Goal: Task Accomplishment & Management: Complete application form

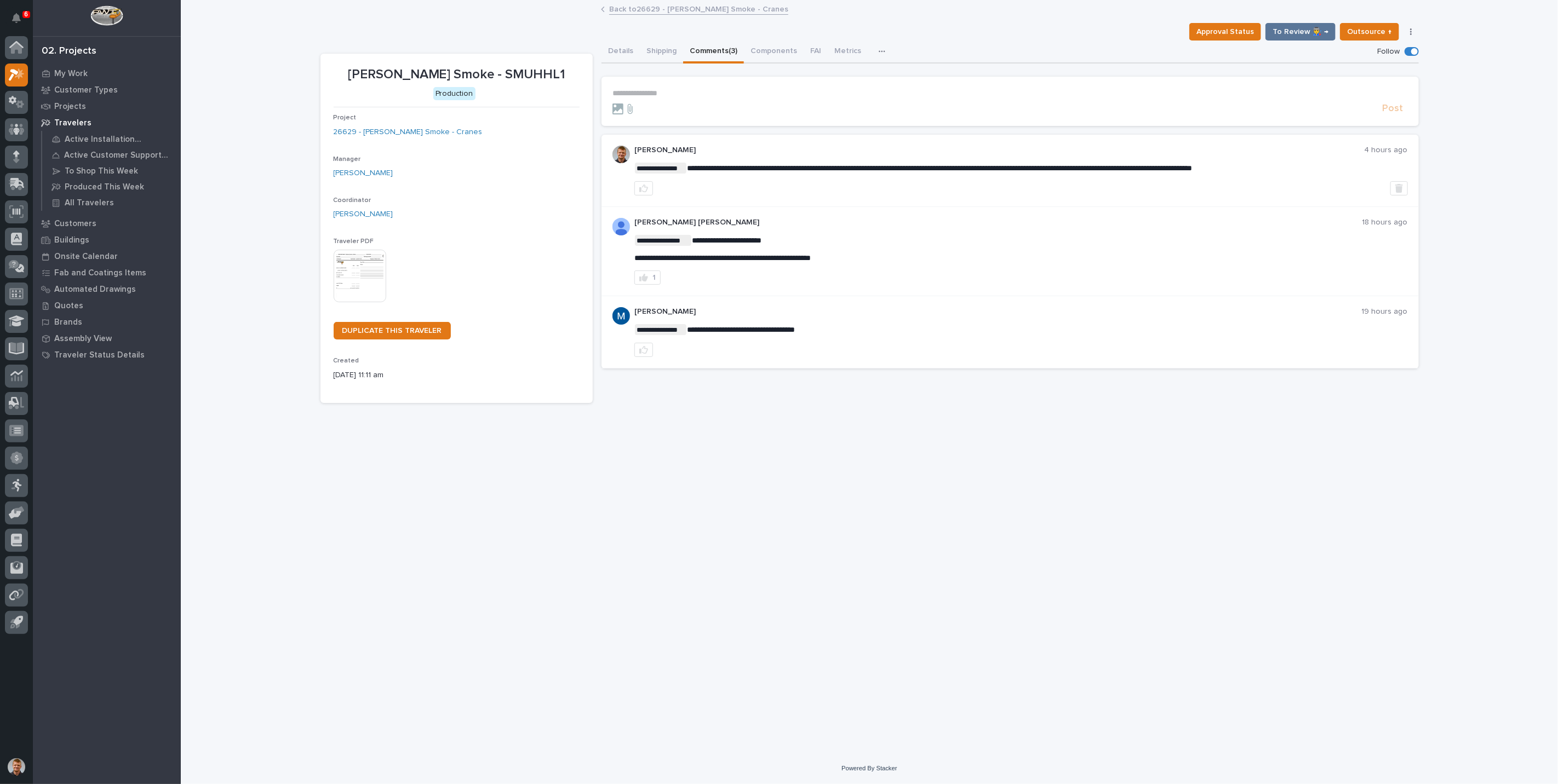
click at [264, 101] on div "**********" at bounding box center [869, 377] width 1377 height 752
click at [707, 14] on link "Back to 26629 - Chiasson Smoke - Cranes" at bounding box center [699, 8] width 179 height 13
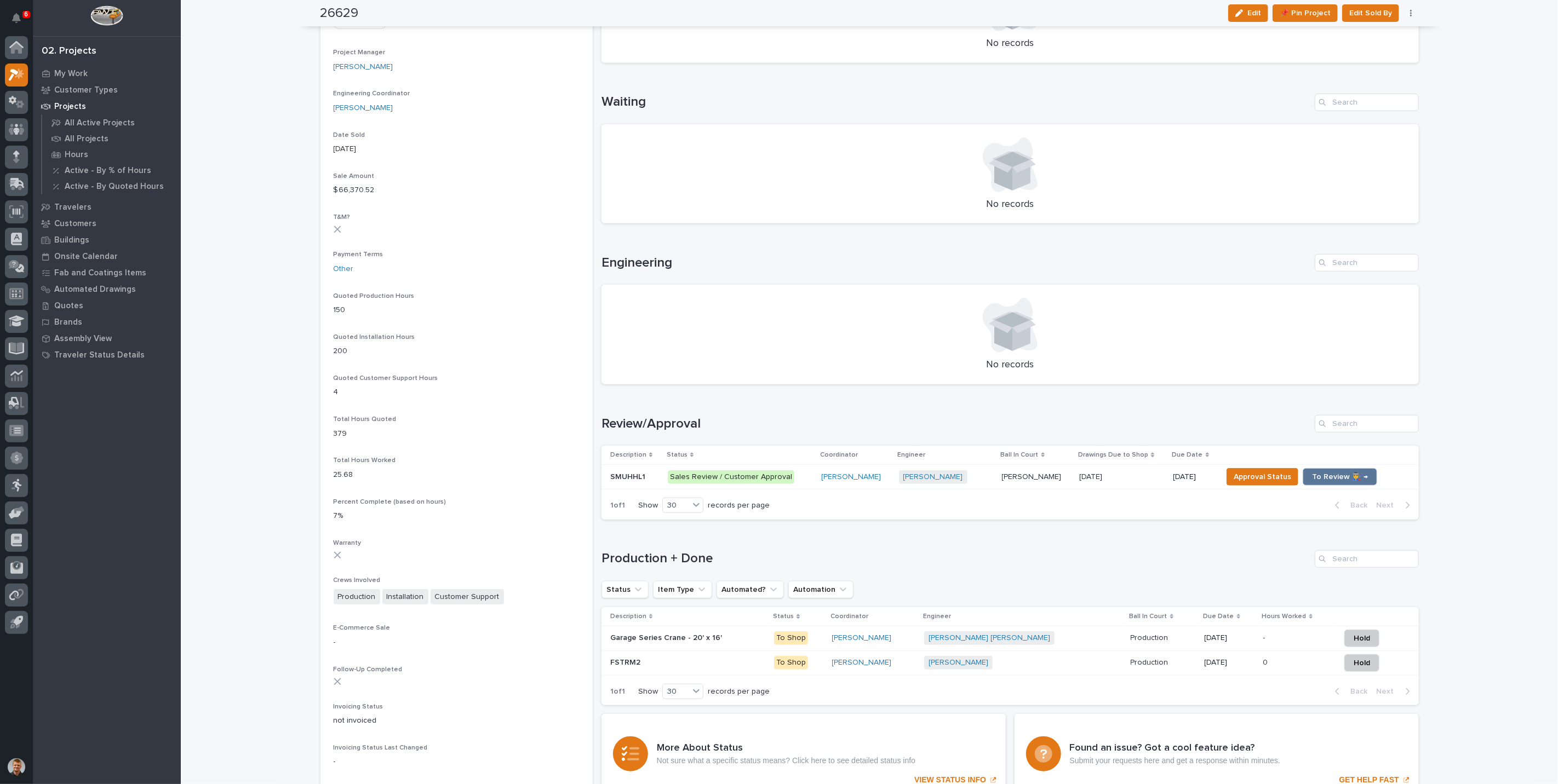
scroll to position [609, 0]
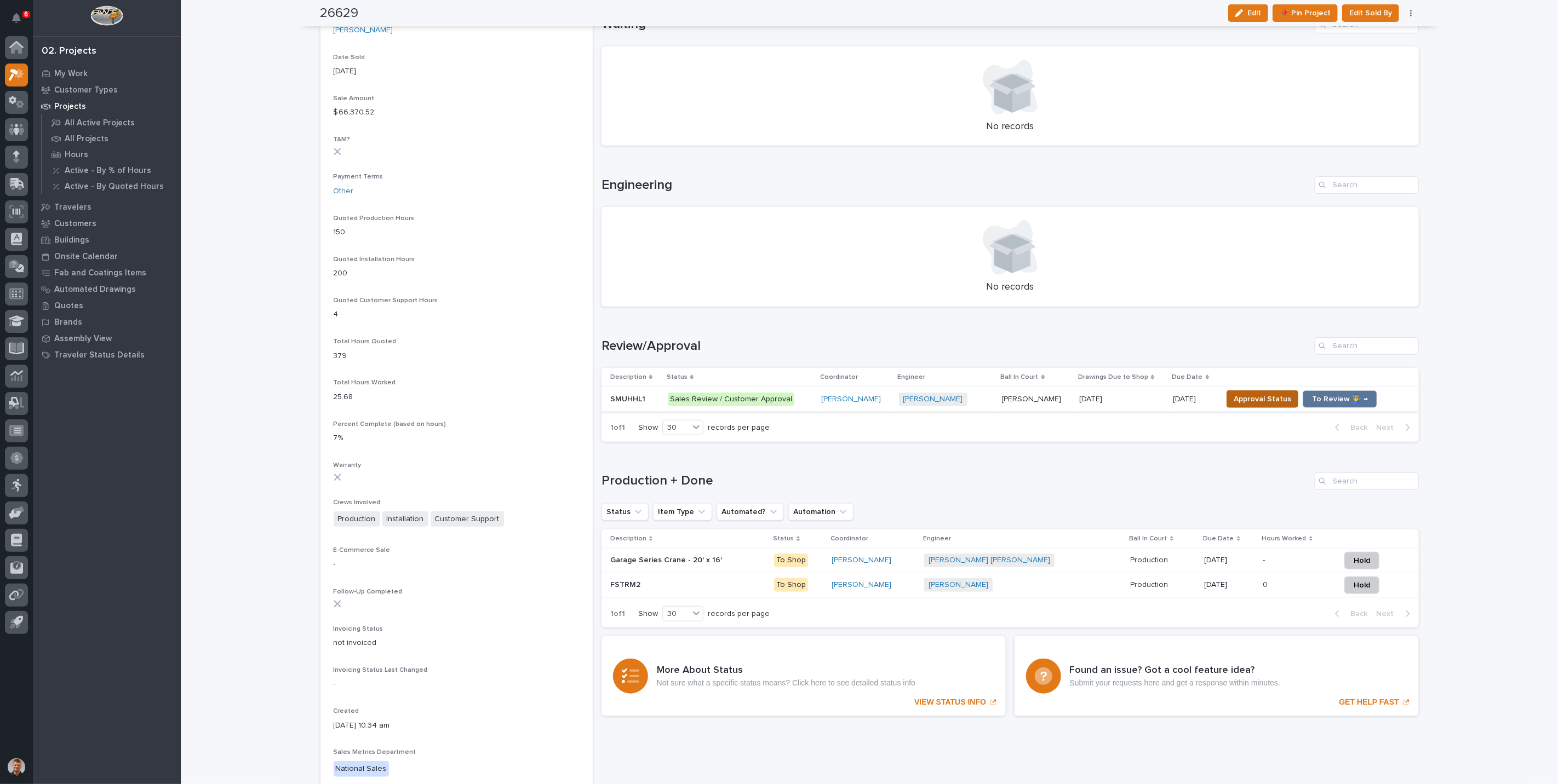
click at [1244, 392] on span "Approval Status" at bounding box center [1263, 398] width 57 height 13
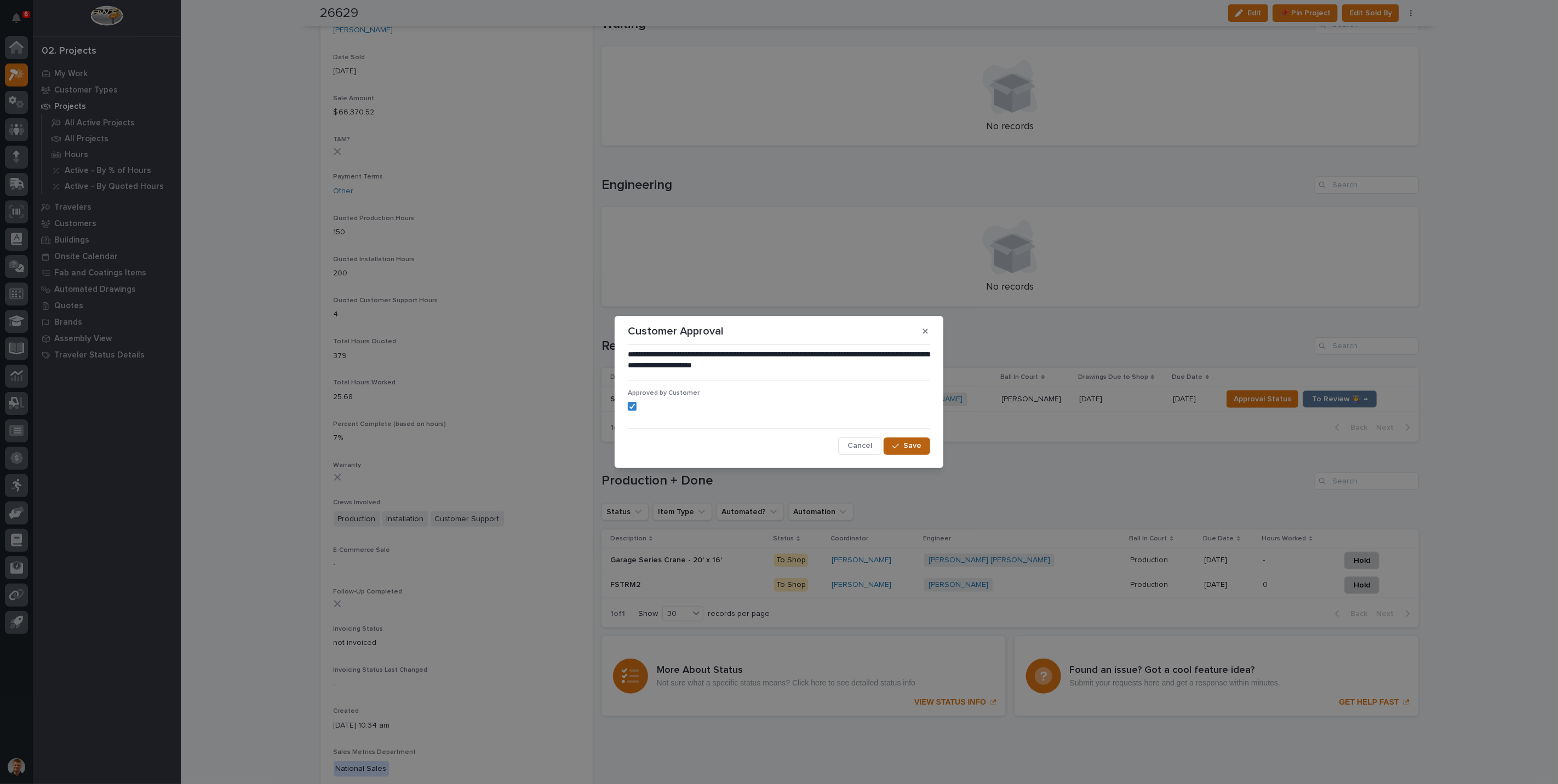
click at [897, 441] on button "Save" at bounding box center [907, 446] width 47 height 17
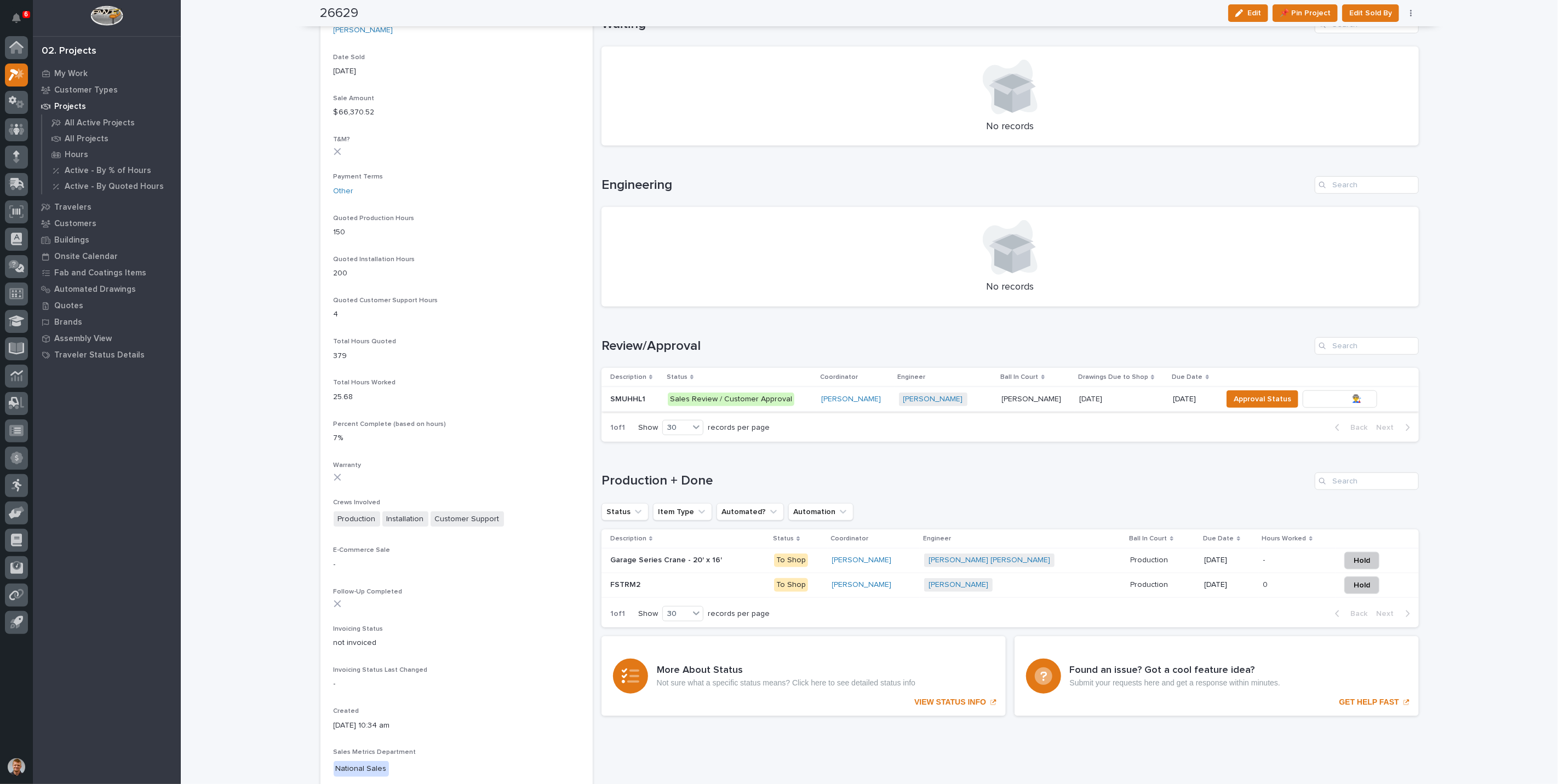
click at [1322, 395] on span "To Review 👨‍🏭 →" at bounding box center [1340, 398] width 56 height 13
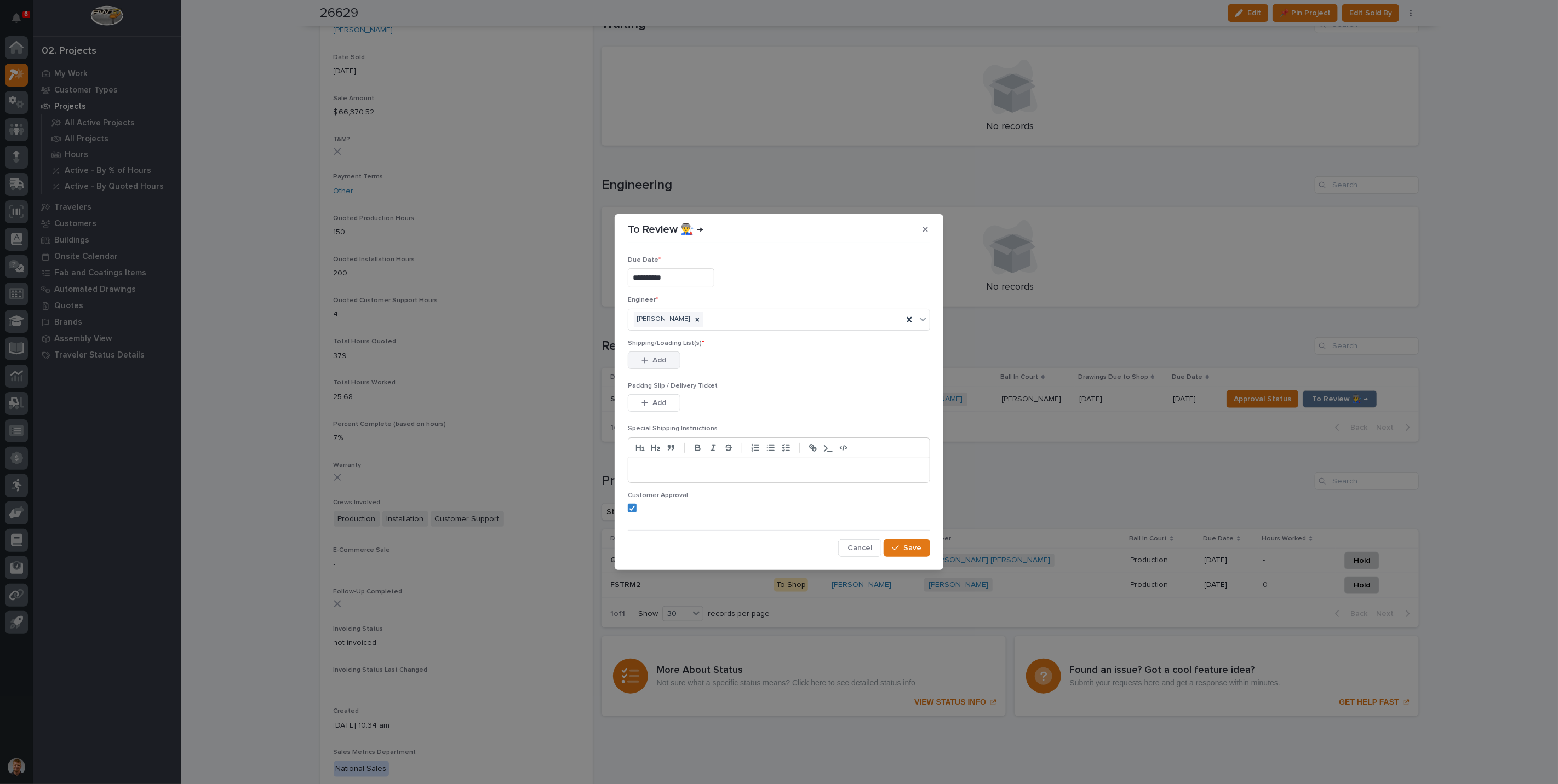
click at [648, 358] on div "button" at bounding box center [646, 360] width 11 height 8
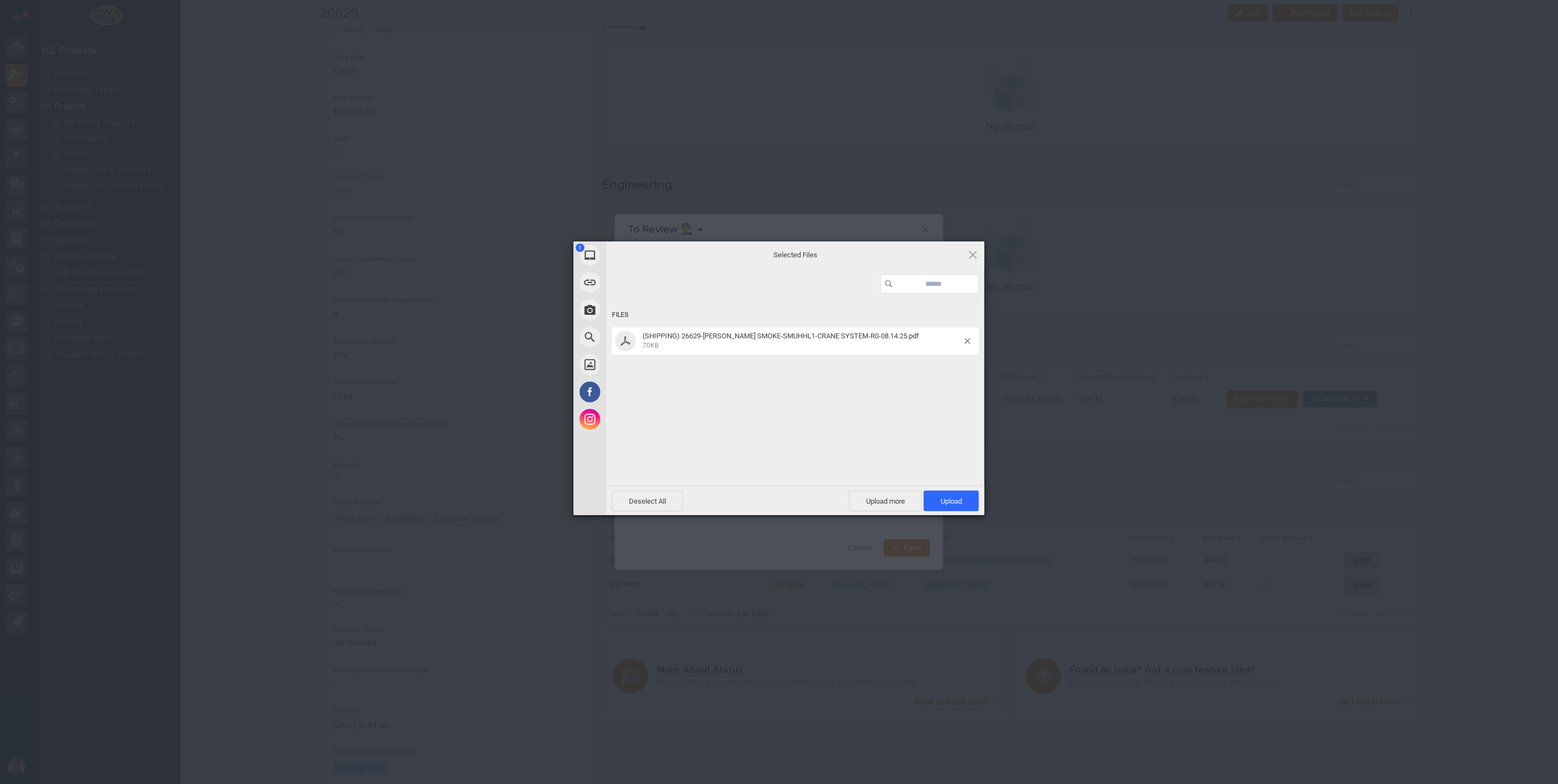
click at [970, 512] on div "Deselect All Upload more Upload 1" at bounding box center [796, 500] width 378 height 29
click at [969, 501] on span "Upload 1" at bounding box center [951, 502] width 55 height 21
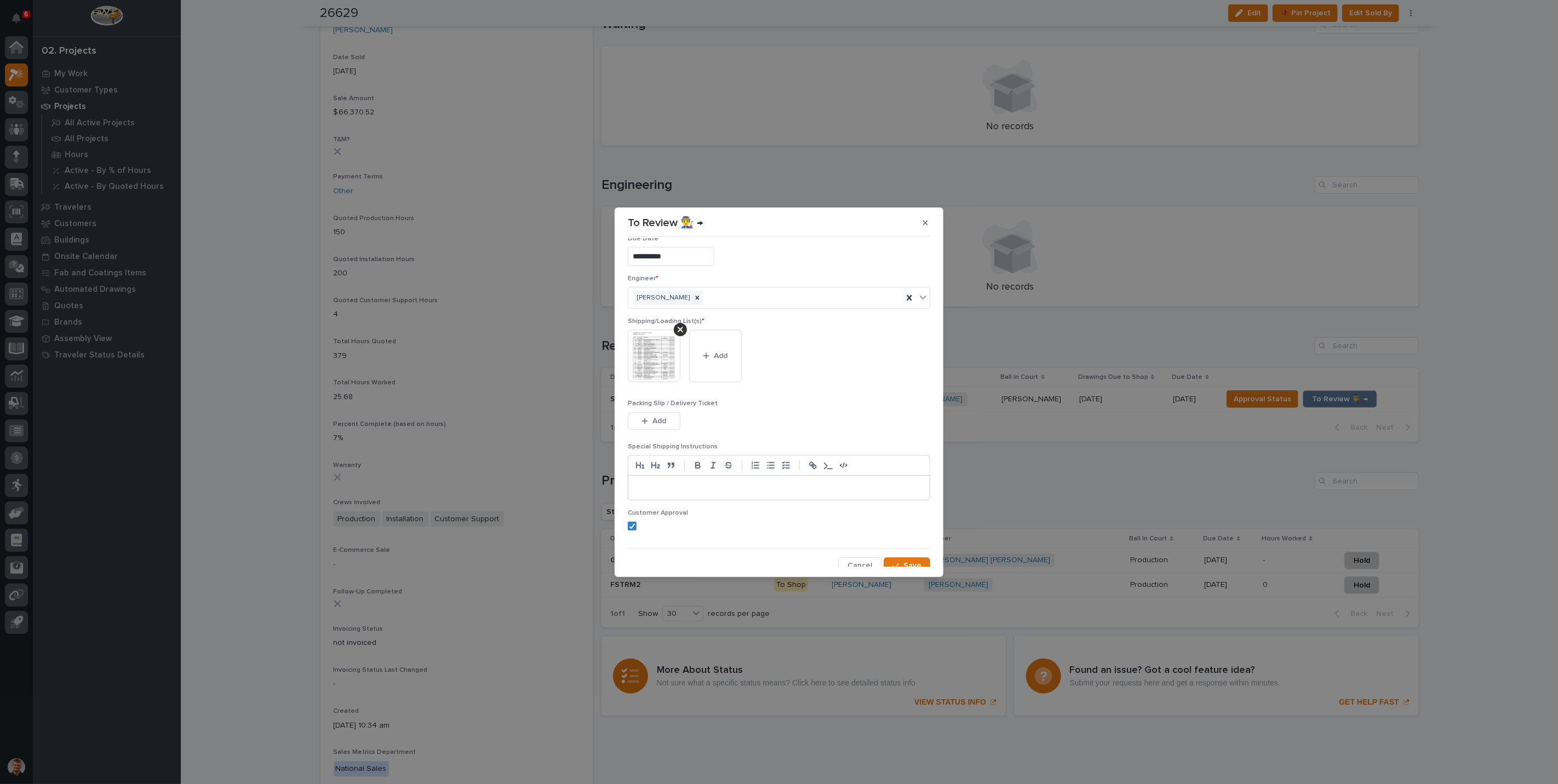
scroll to position [22, 0]
click at [909, 553] on button "Save" at bounding box center [907, 559] width 47 height 17
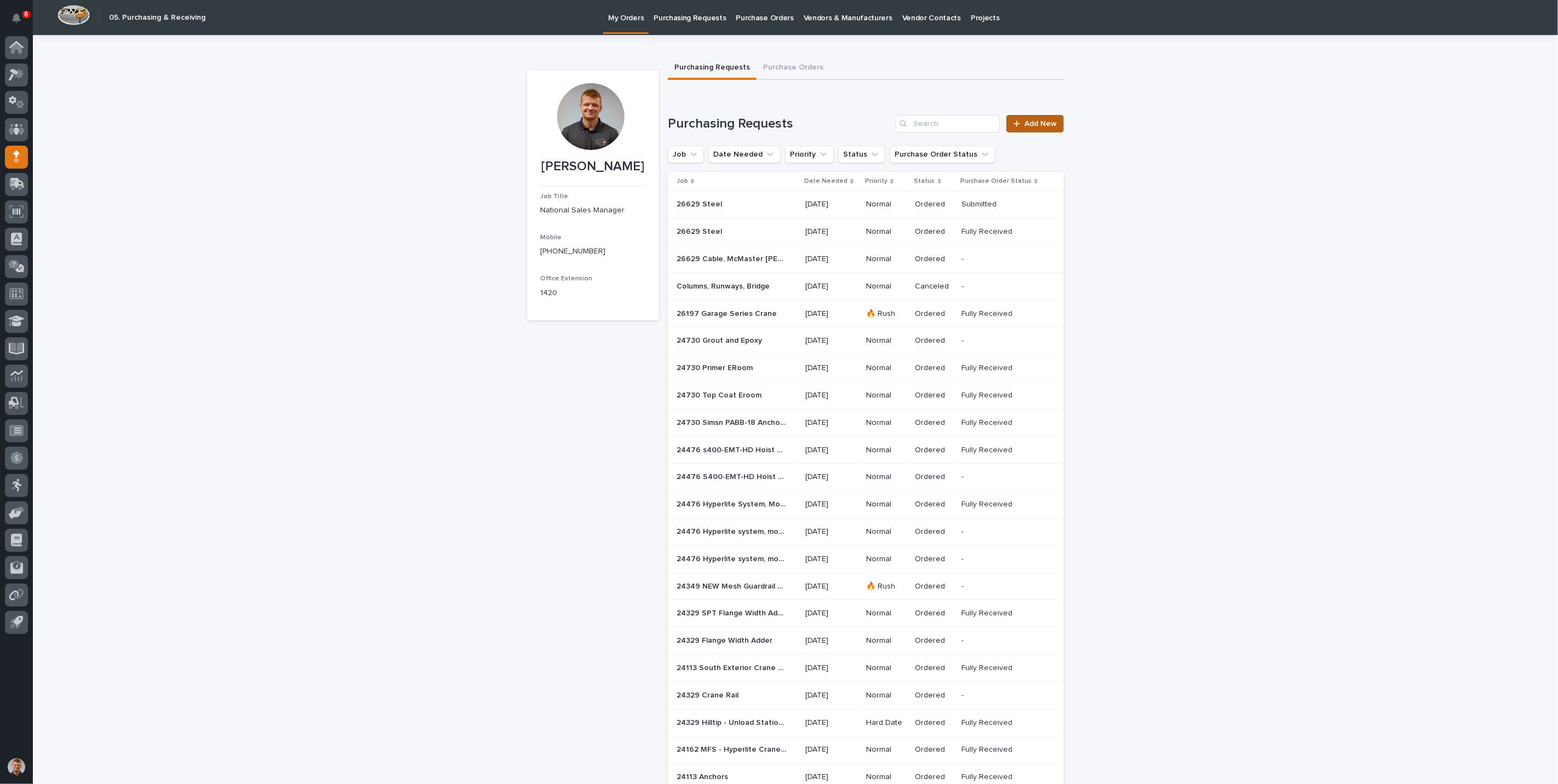
click at [1048, 120] on span "Add New" at bounding box center [1040, 124] width 32 height 8
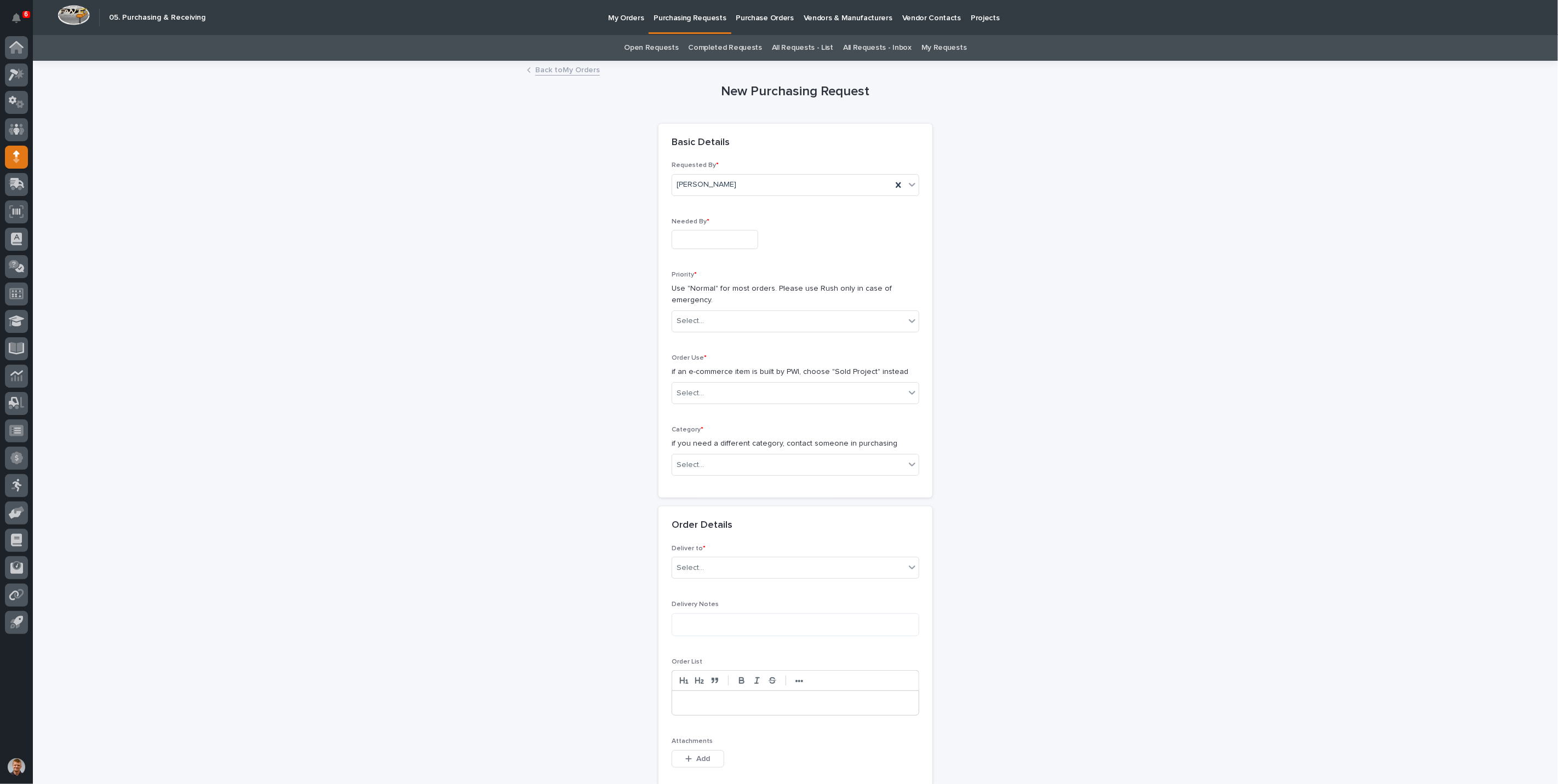
click at [707, 244] on input "text" at bounding box center [714, 239] width 87 height 19
click at [671, 183] on div "25" at bounding box center [668, 185] width 15 height 15
click at [732, 237] on input "**********" at bounding box center [714, 239] width 87 height 19
click at [701, 171] on div "20" at bounding box center [704, 167] width 15 height 15
type input "**********"
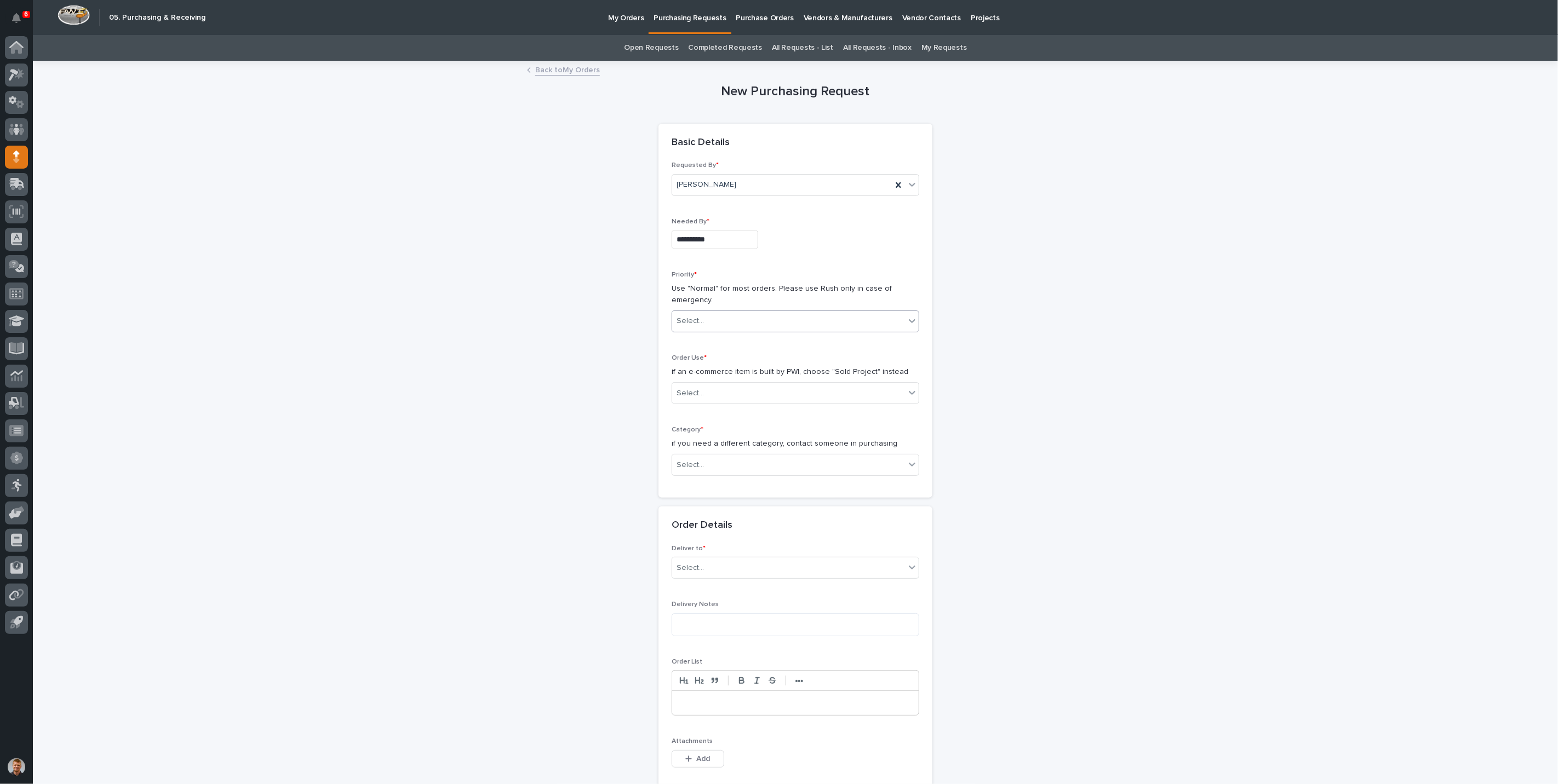
click at [705, 318] on input "text" at bounding box center [705, 321] width 1 height 9
click at [686, 365] on div "Hard Date" at bounding box center [790, 360] width 246 height 19
click at [701, 308] on div "Priority * Use "Normal" for most orders. Please use Rush only in case of emerge…" at bounding box center [795, 306] width 248 height 70
click at [695, 379] on div "Normal" at bounding box center [790, 380] width 246 height 19
click at [706, 389] on div "Select..." at bounding box center [788, 393] width 233 height 18
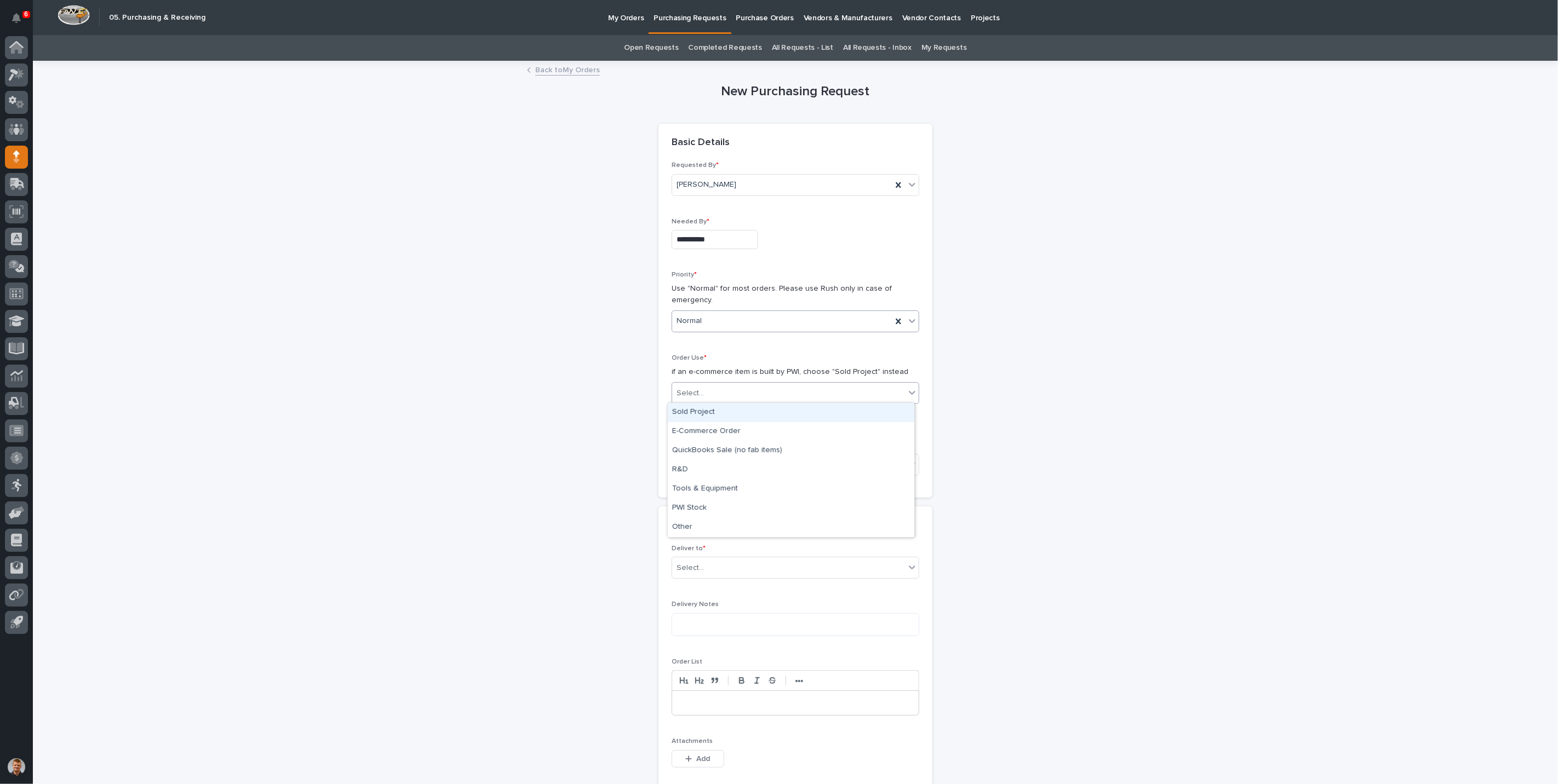
click at [710, 408] on div "Sold Project" at bounding box center [790, 412] width 246 height 19
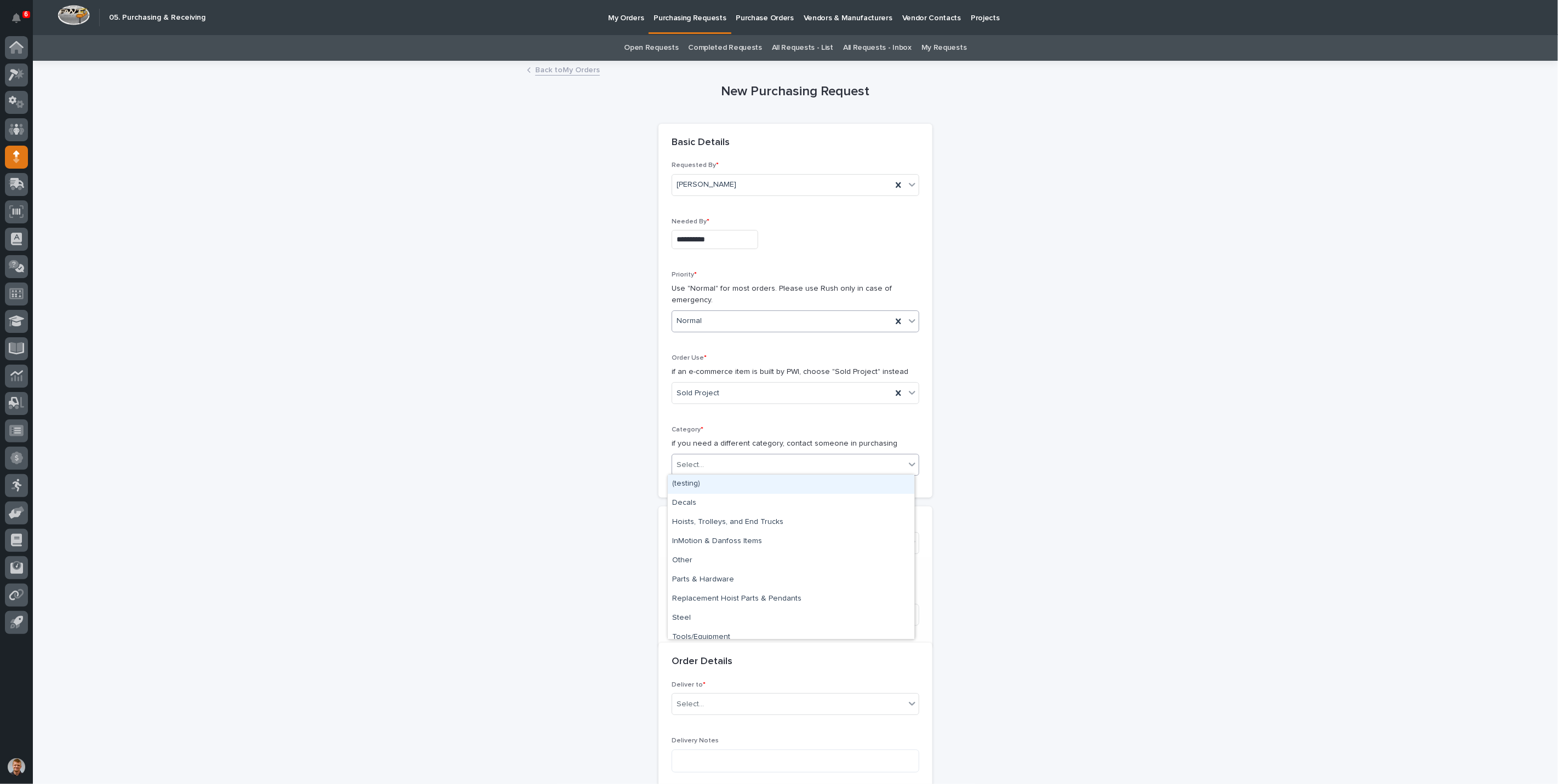
click at [703, 461] on div "Select..." at bounding box center [788, 465] width 233 height 18
click at [692, 615] on div "Steel" at bounding box center [790, 618] width 246 height 19
click at [711, 548] on div "Select..." at bounding box center [788, 543] width 233 height 18
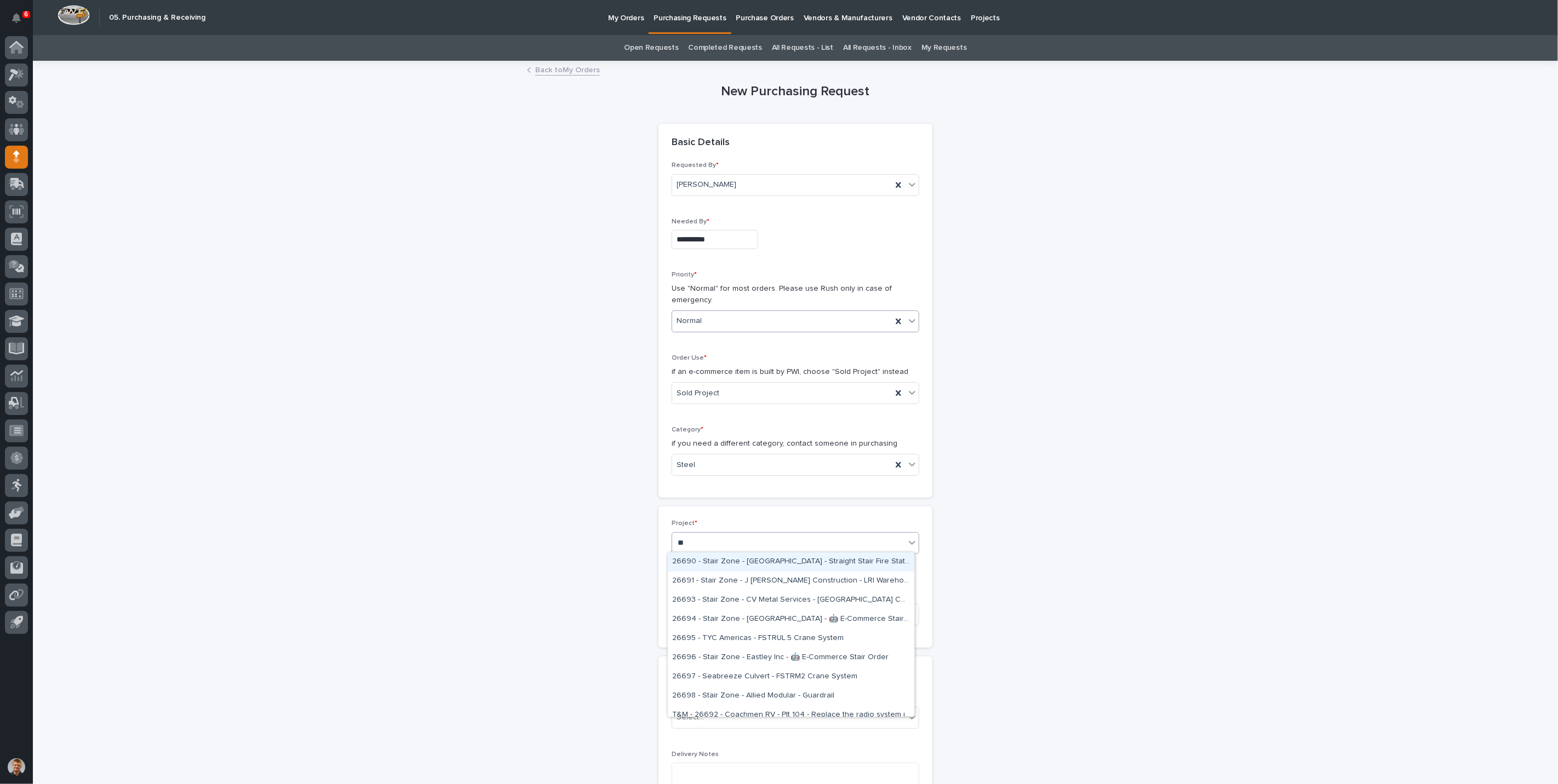
type input "*"
type input "*****"
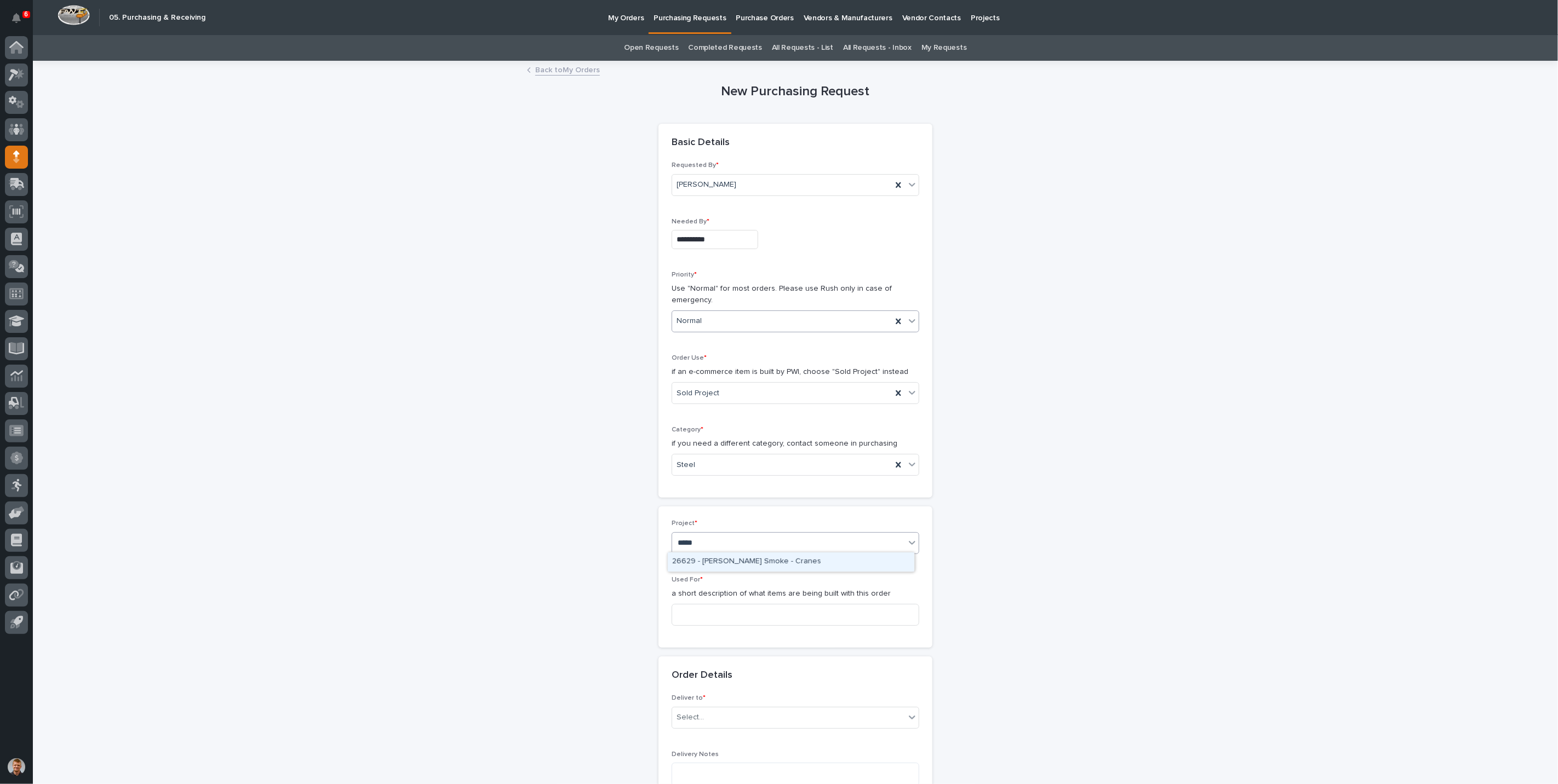
click at [718, 560] on div "26629 - [PERSON_NAME] Smoke - Cranes" at bounding box center [790, 562] width 246 height 19
click at [706, 609] on input at bounding box center [795, 615] width 248 height 22
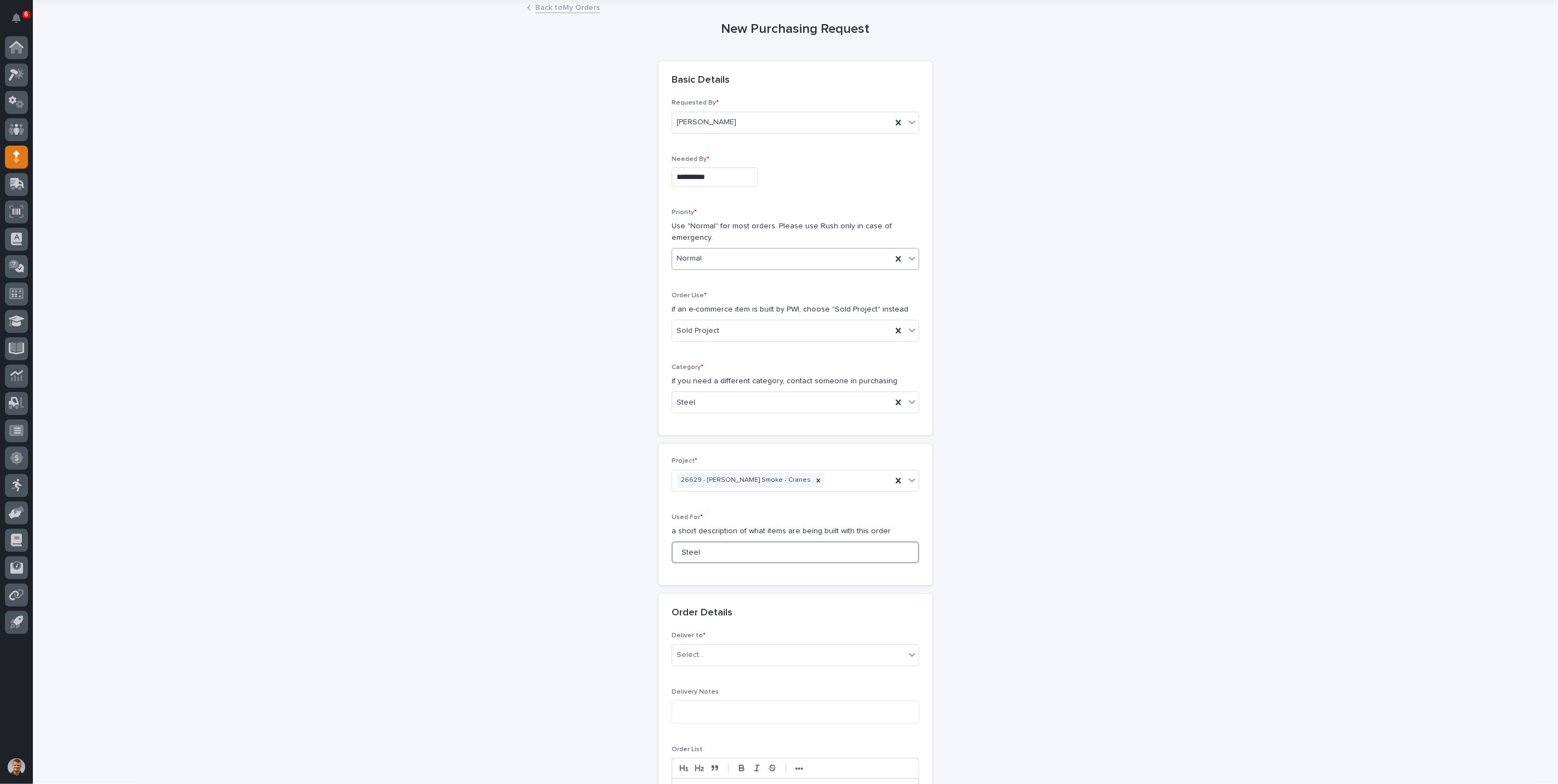
scroll to position [121, 0]
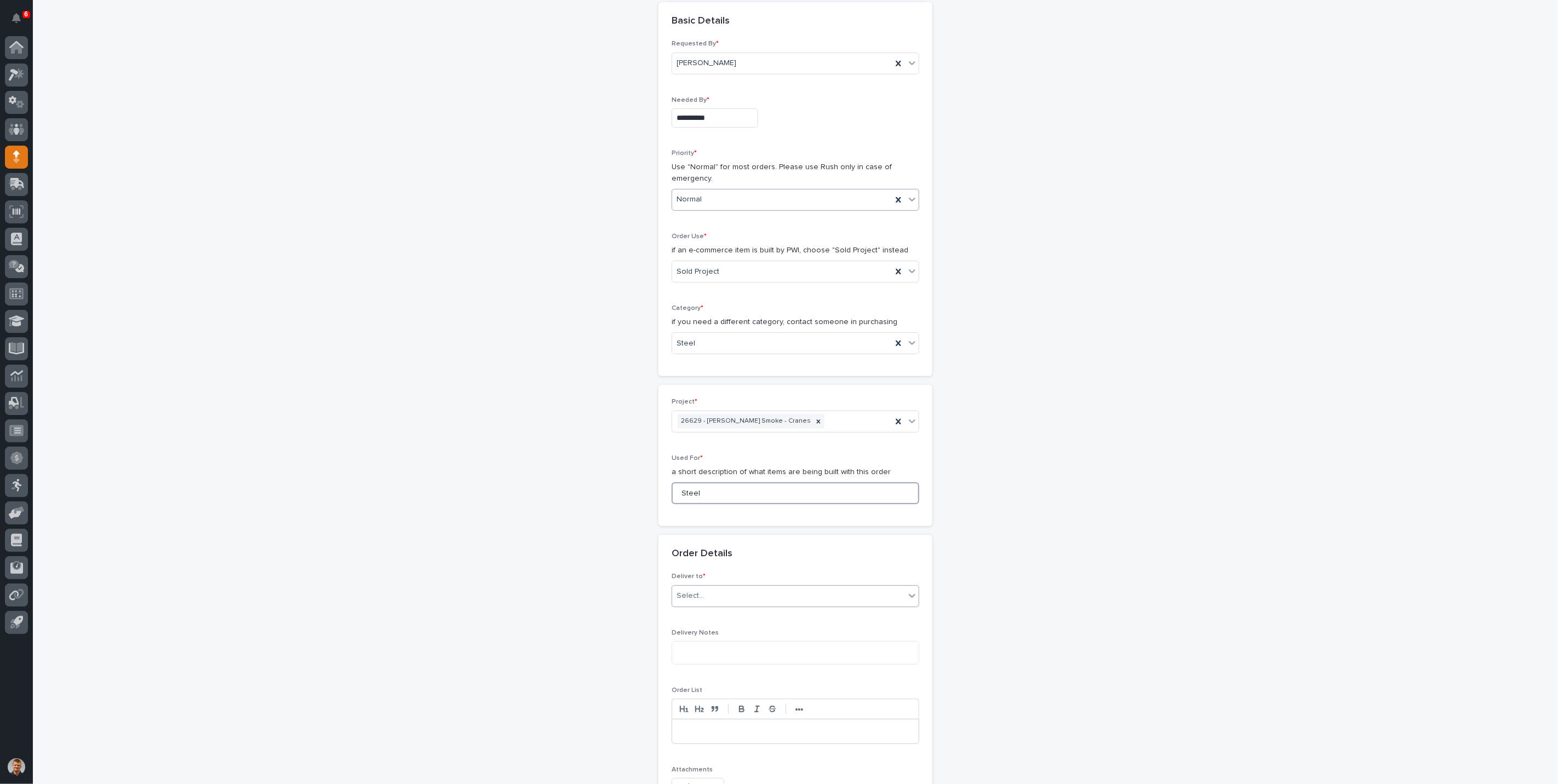
type input "Steel"
click at [706, 597] on div "Select..." at bounding box center [788, 596] width 233 height 18
click at [701, 614] on div "PWI" at bounding box center [790, 614] width 246 height 19
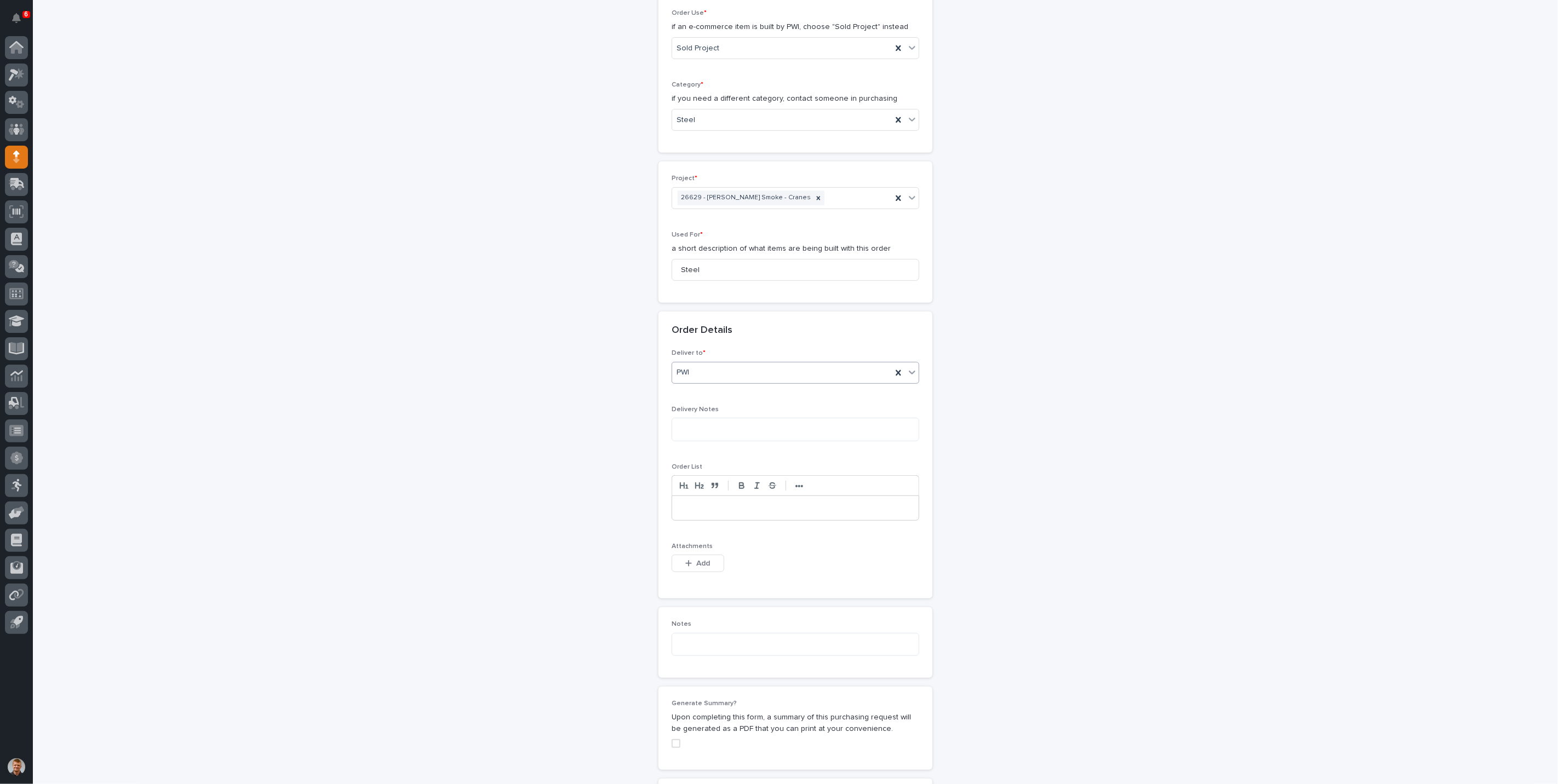
scroll to position [365, 0]
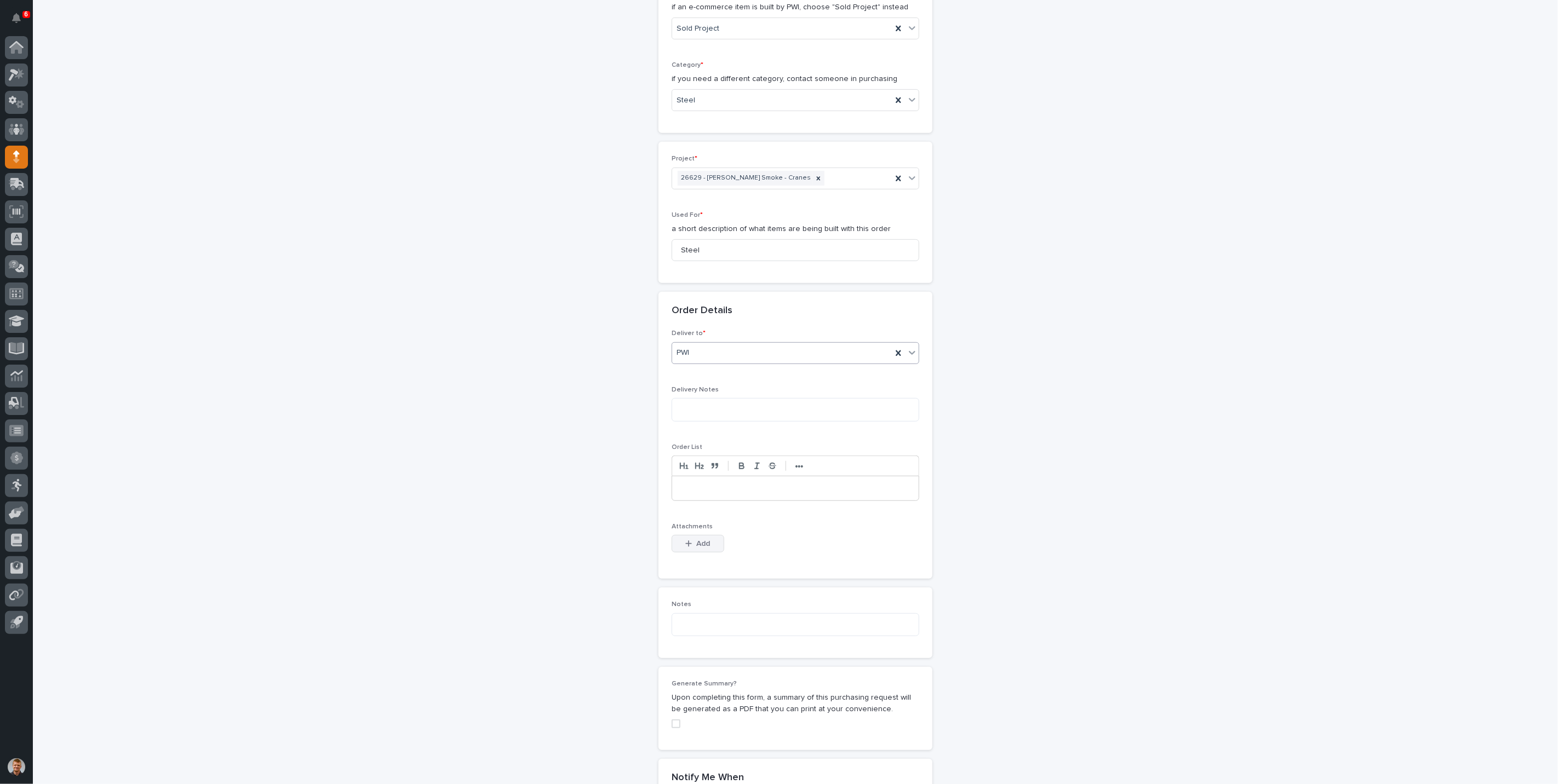
click at [705, 542] on span "Add" at bounding box center [704, 544] width 14 height 8
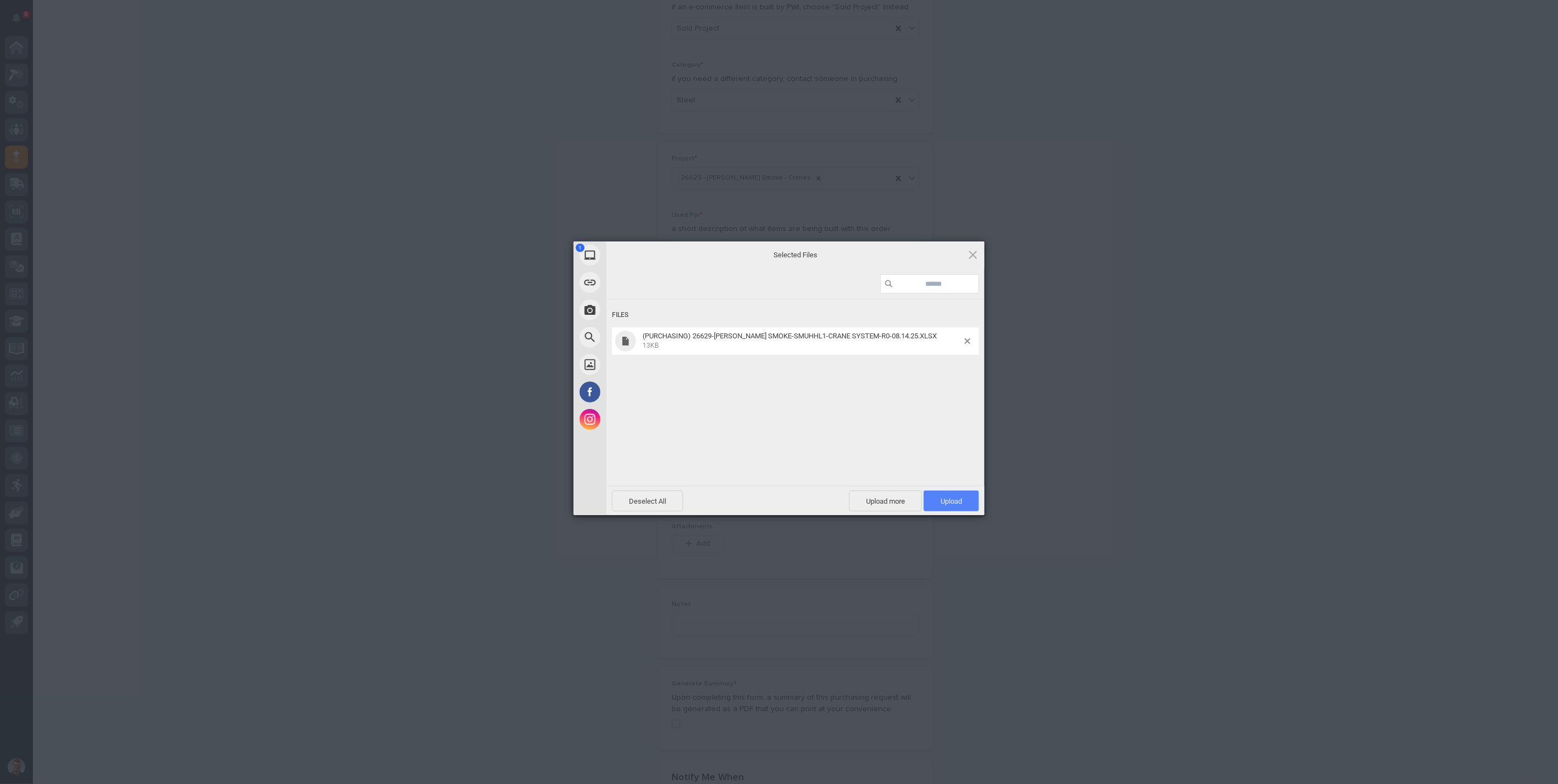
click at [949, 497] on span "Upload 1" at bounding box center [952, 501] width 21 height 8
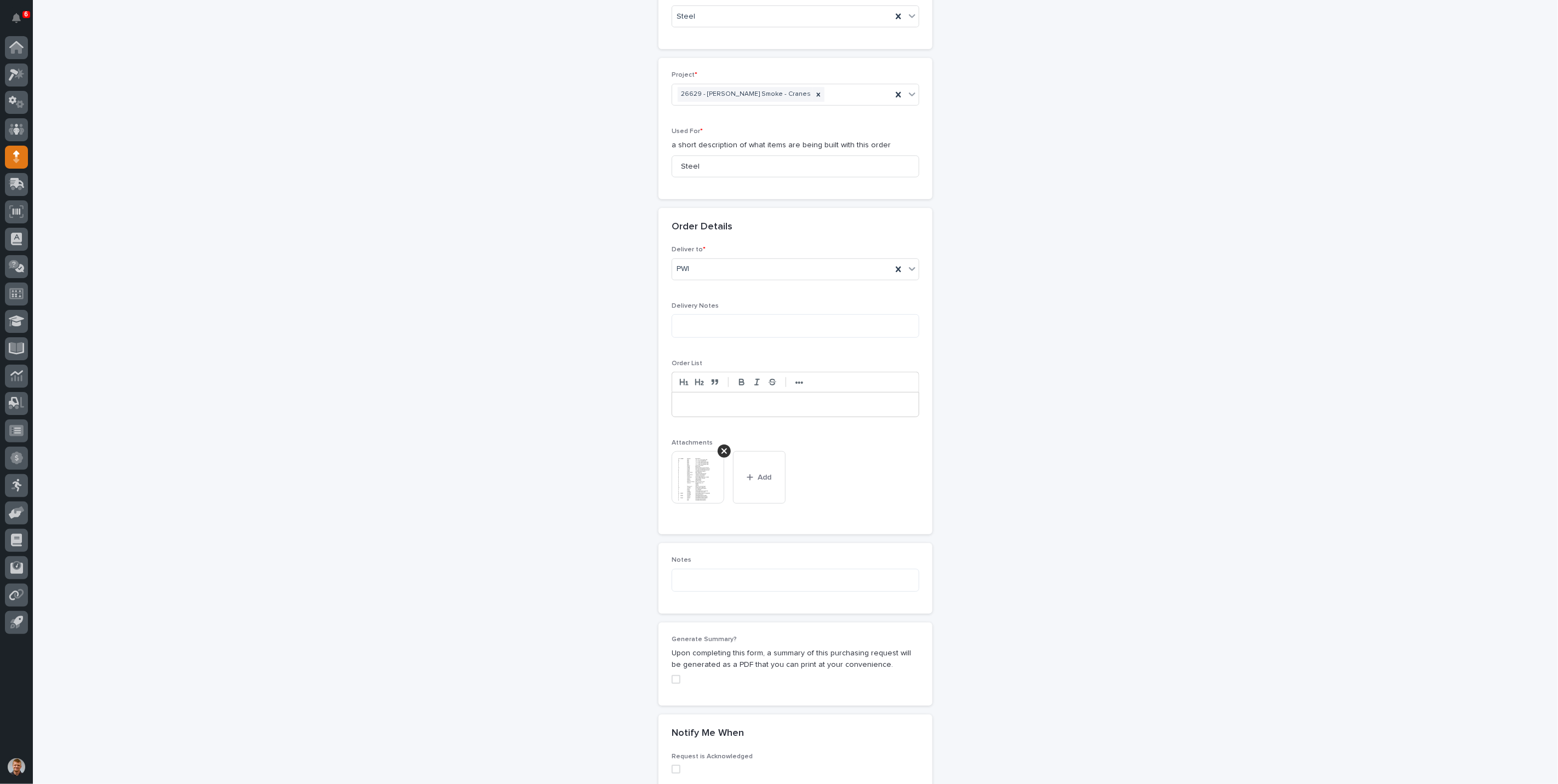
scroll to position [627, 0]
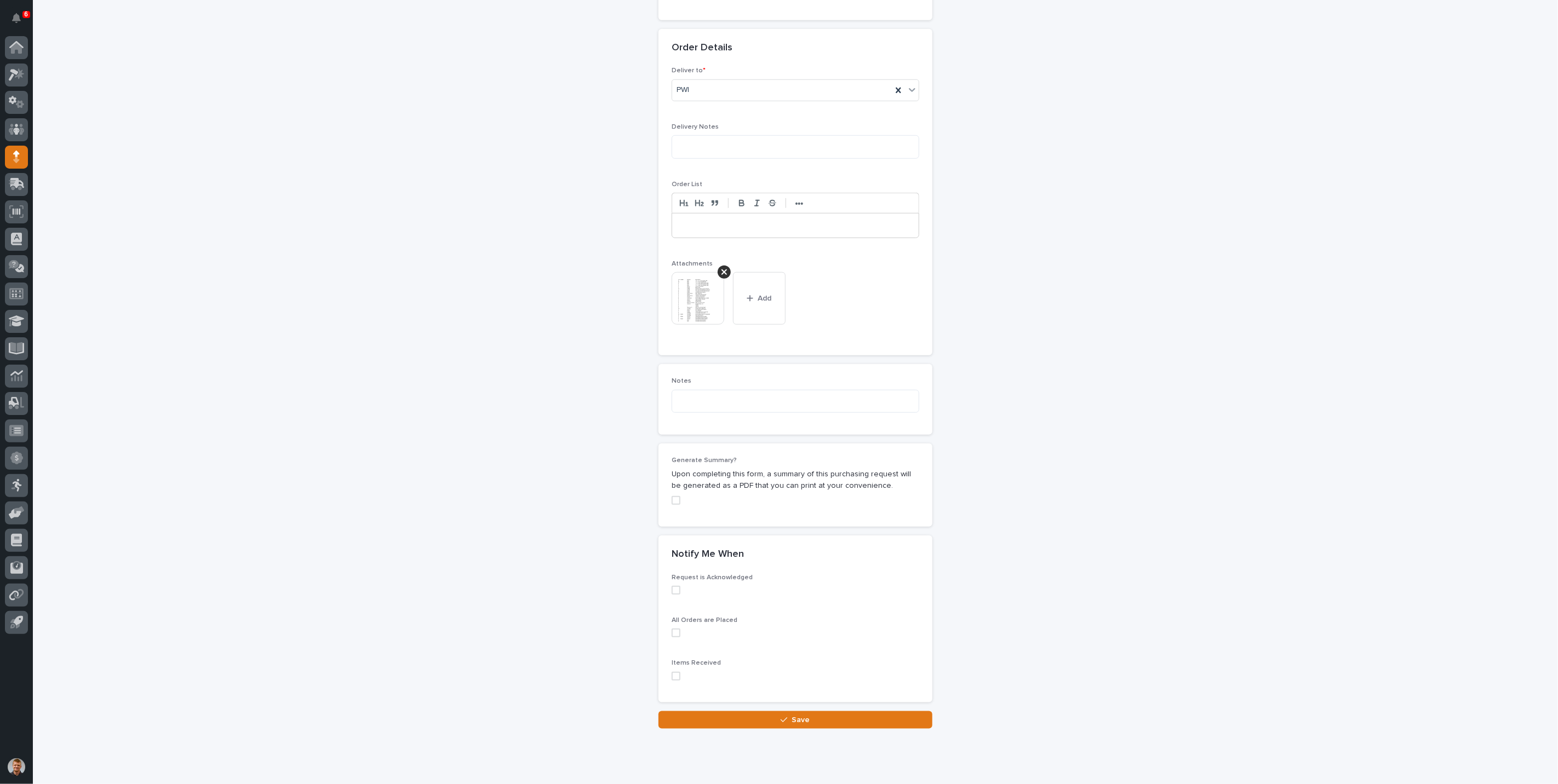
click at [677, 591] on label at bounding box center [795, 590] width 248 height 9
click at [673, 629] on span at bounding box center [676, 633] width 9 height 9
click at [671, 672] on span at bounding box center [676, 676] width 9 height 9
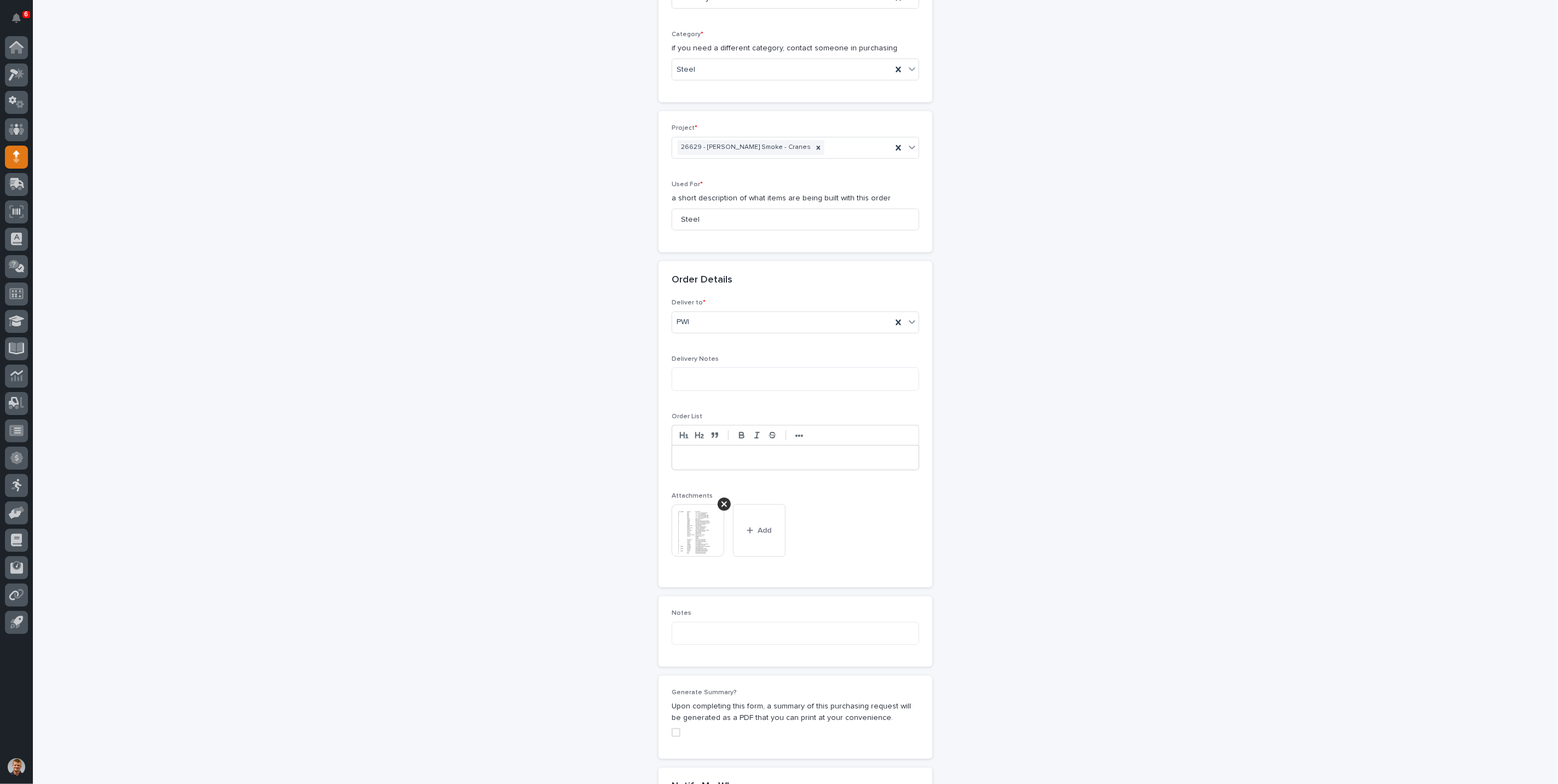
scroll to position [654, 0]
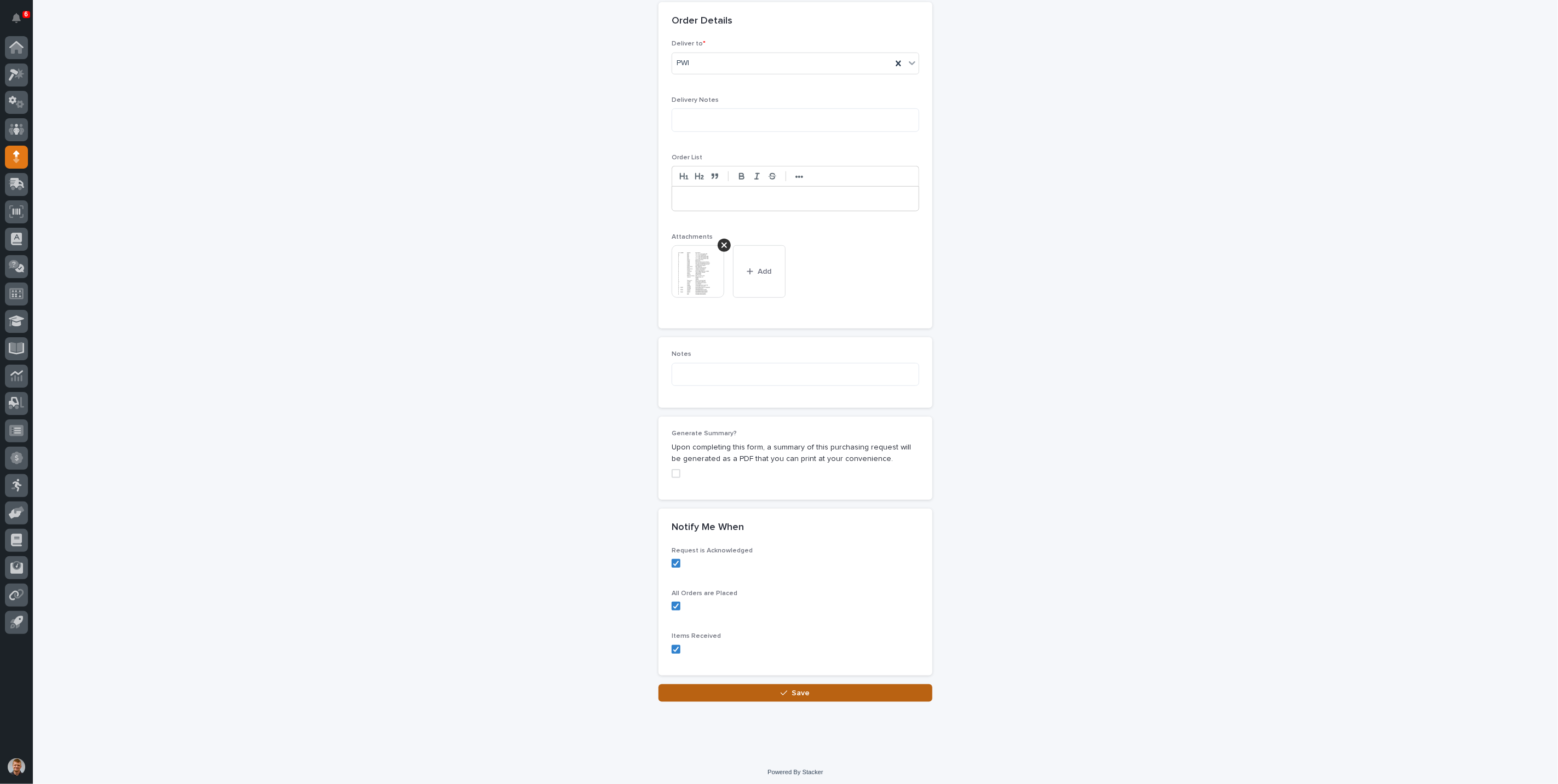
click at [848, 691] on button "Save" at bounding box center [796, 693] width 274 height 17
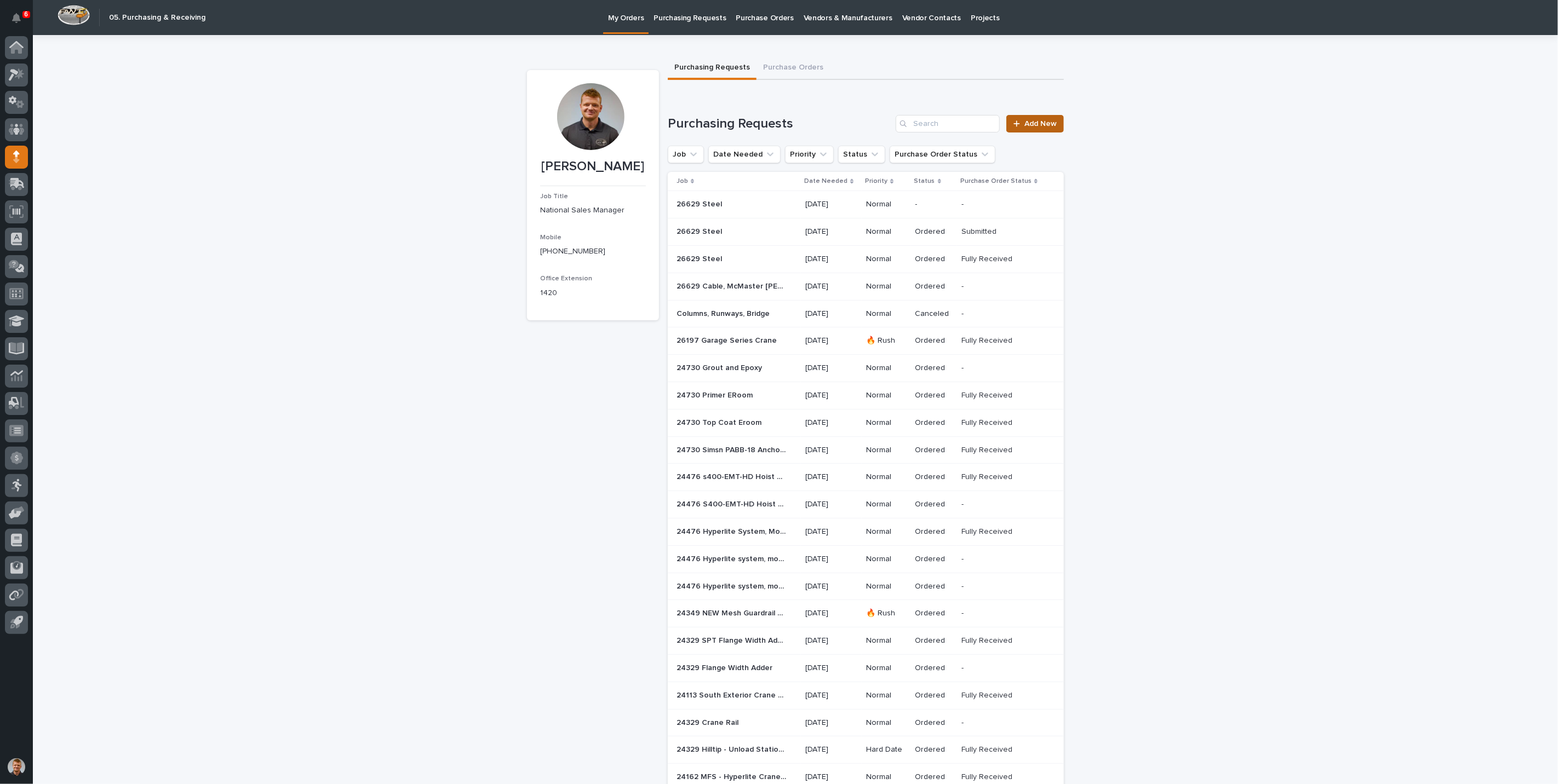
click at [1038, 132] on link "Add New" at bounding box center [1035, 124] width 57 height 17
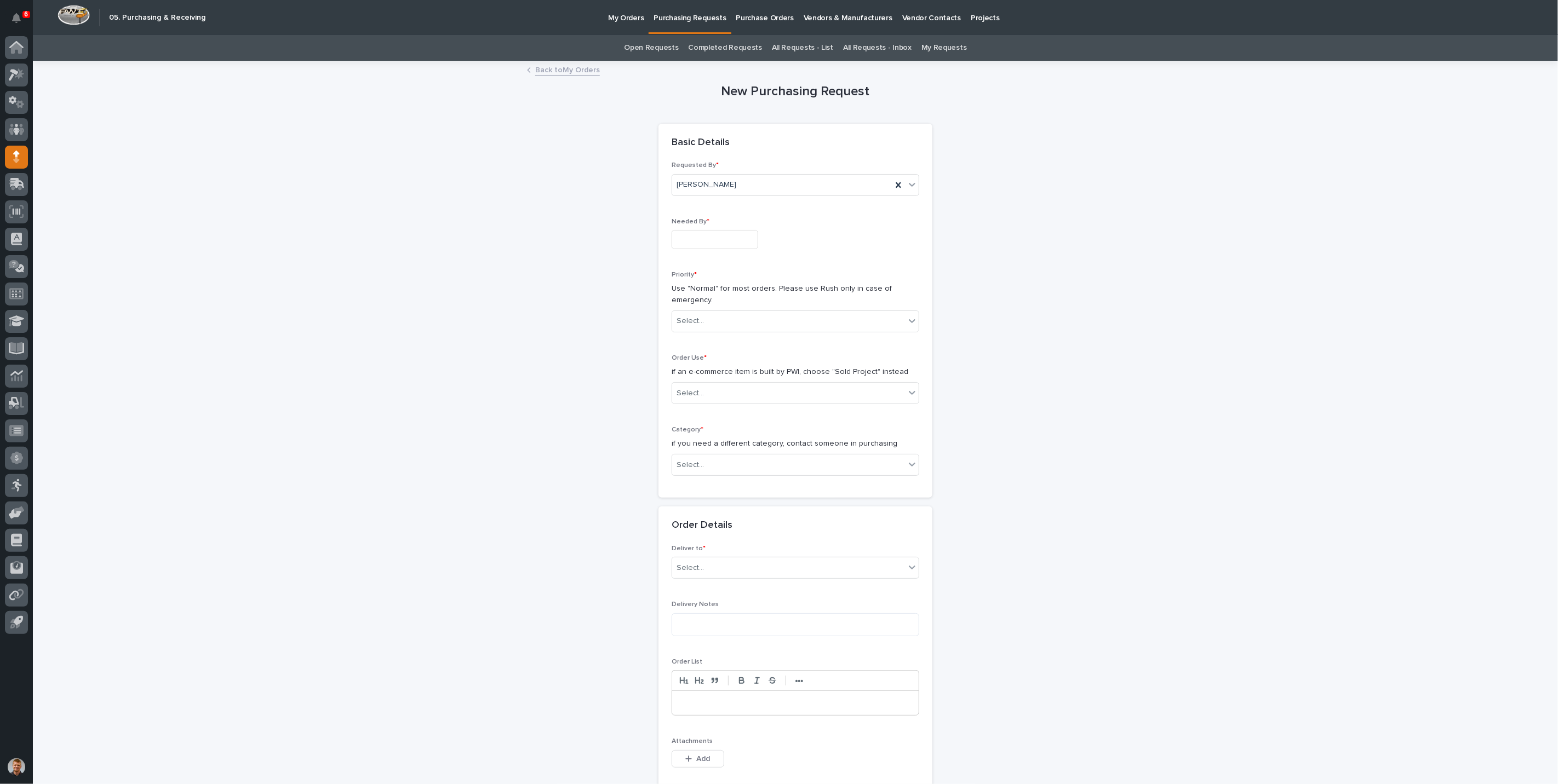
click at [710, 239] on input "text" at bounding box center [714, 239] width 87 height 19
click at [704, 169] on div "20" at bounding box center [704, 167] width 15 height 15
type input "**********"
click at [704, 313] on div "Select..." at bounding box center [788, 321] width 233 height 18
click at [698, 380] on div "Normal" at bounding box center [790, 380] width 246 height 19
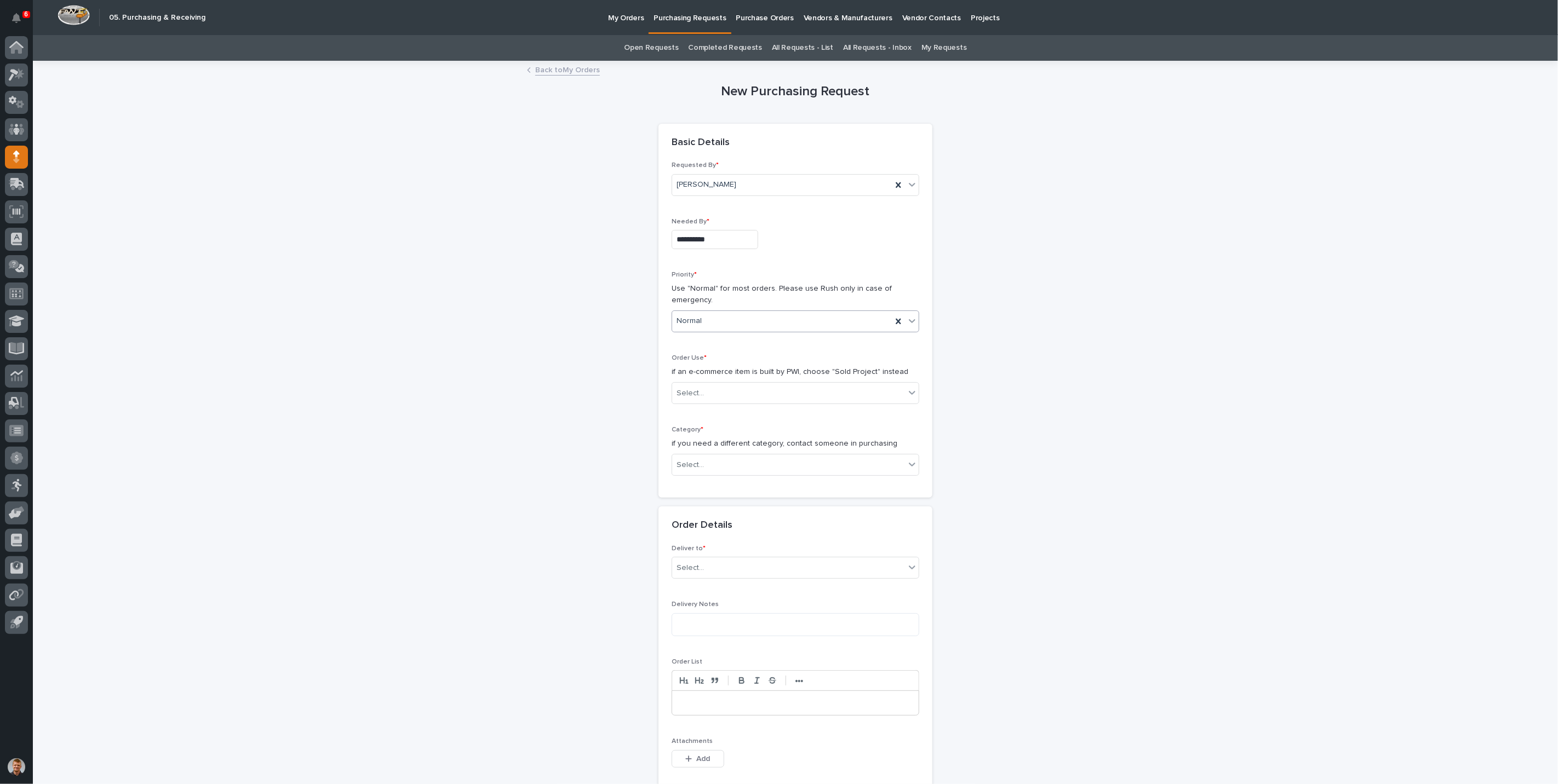
click at [705, 315] on div "Normal" at bounding box center [782, 321] width 220 height 18
click at [689, 377] on div "Normal" at bounding box center [790, 380] width 246 height 19
click at [704, 393] on div "Select..." at bounding box center [788, 393] width 233 height 18
click at [705, 413] on div "Sold Project" at bounding box center [790, 412] width 246 height 19
click at [710, 465] on div "Select..." at bounding box center [788, 465] width 233 height 18
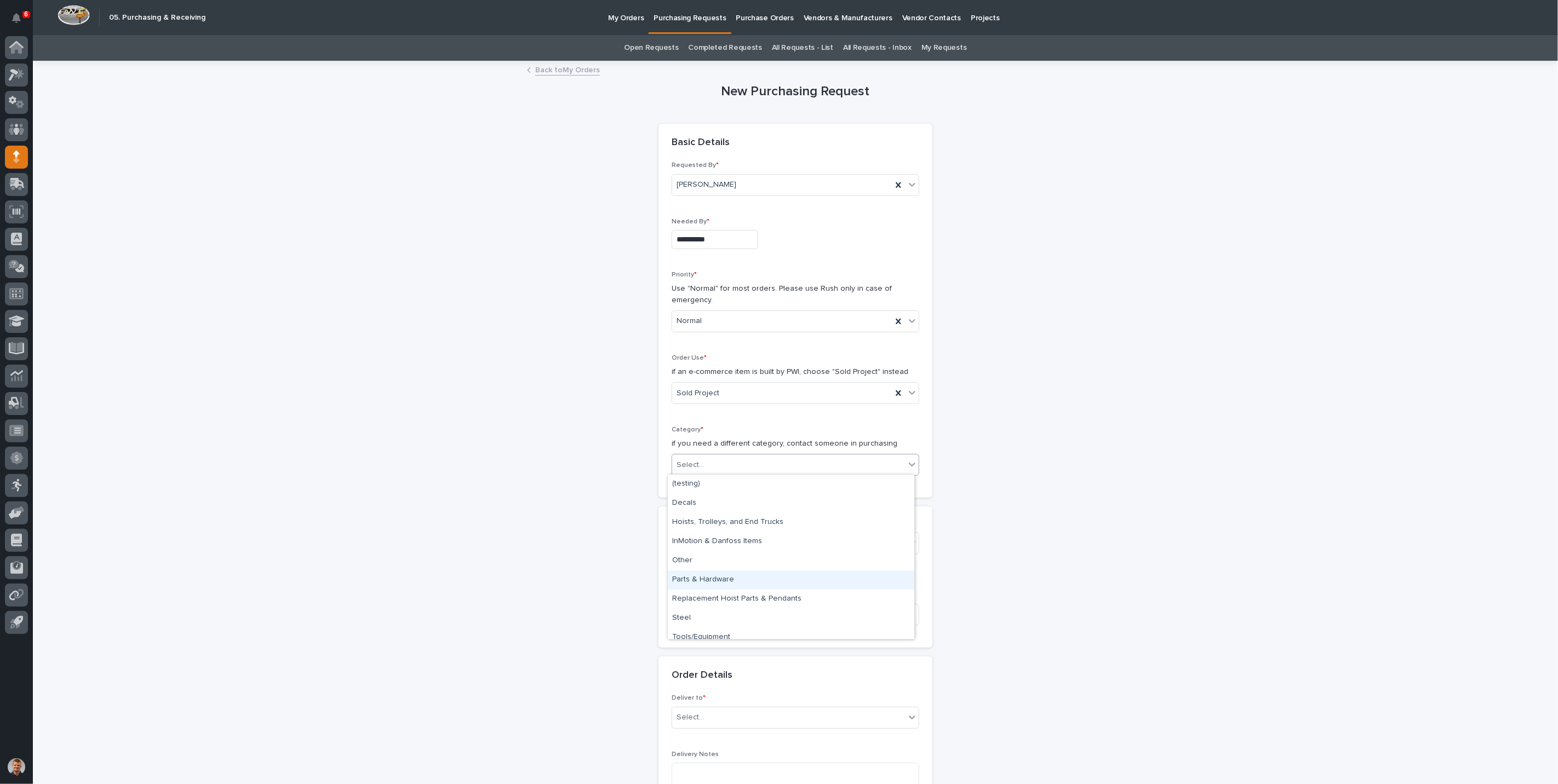
click at [703, 575] on div "Parts & Hardware" at bounding box center [790, 580] width 246 height 19
click at [716, 541] on div "Select..." at bounding box center [788, 543] width 233 height 18
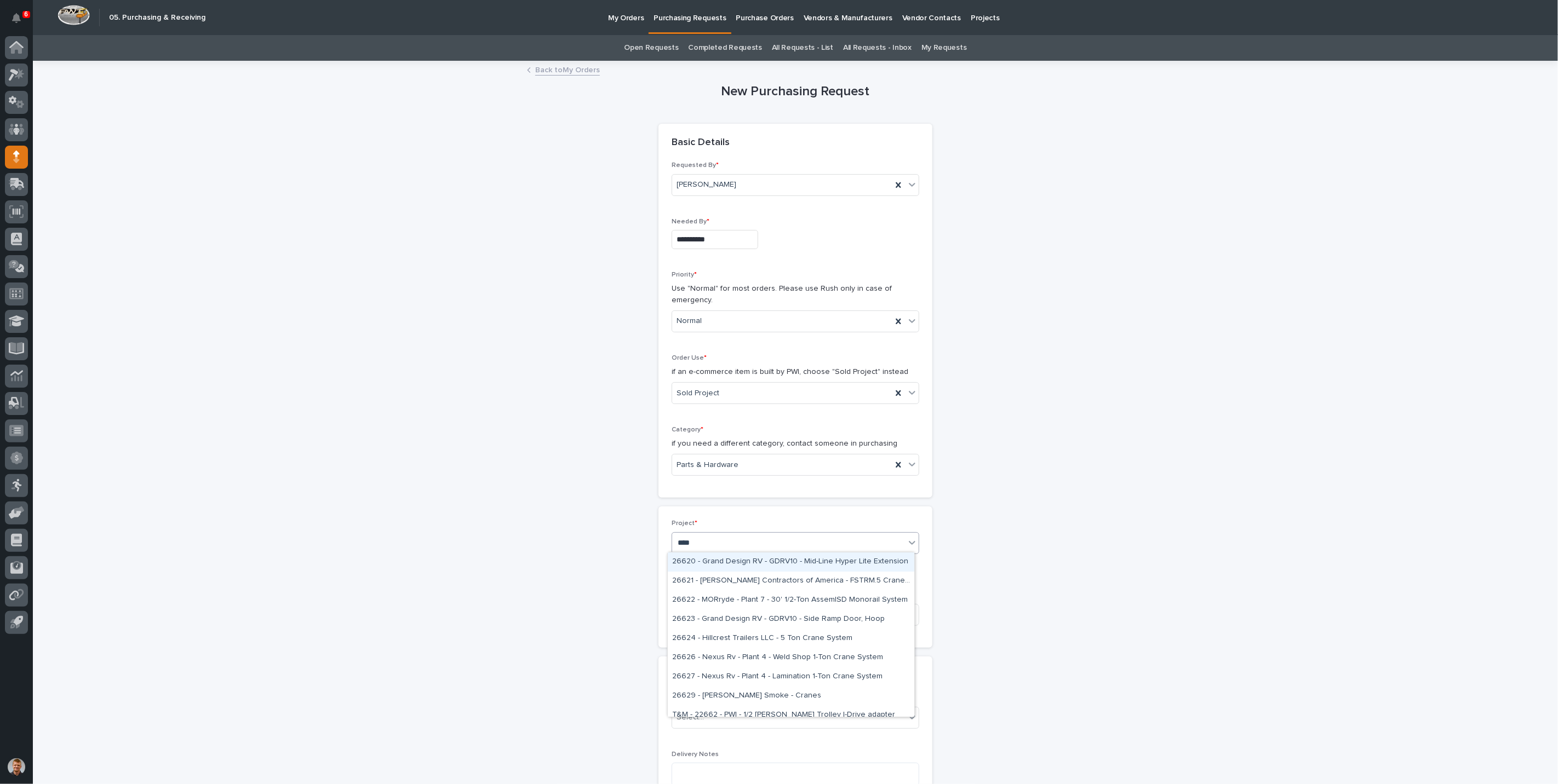
type input "*****"
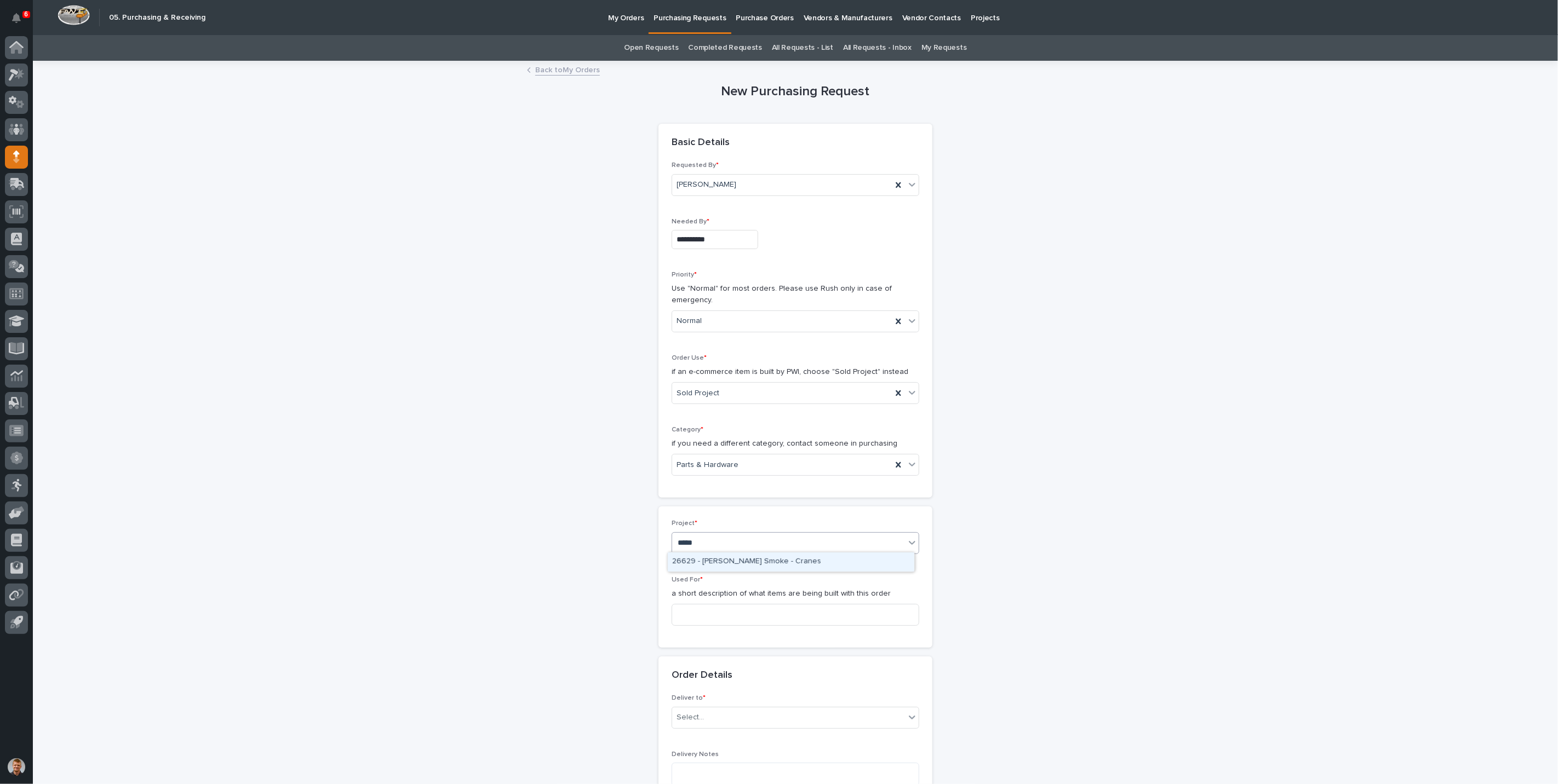
click at [719, 556] on div "26629 - [PERSON_NAME] Smoke - Cranes" at bounding box center [790, 562] width 246 height 19
click at [700, 611] on input at bounding box center [795, 615] width 248 height 22
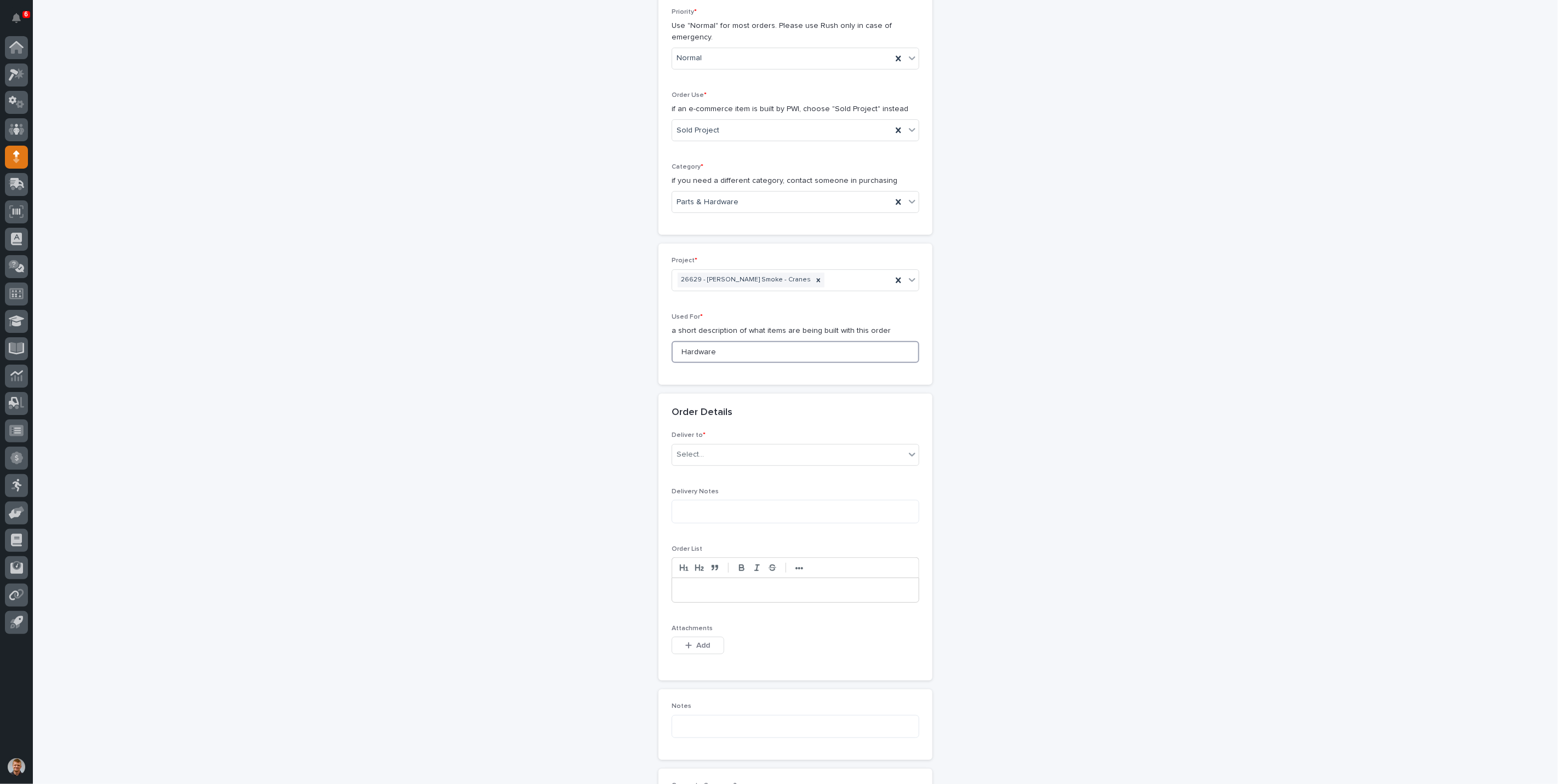
scroll to position [304, 0]
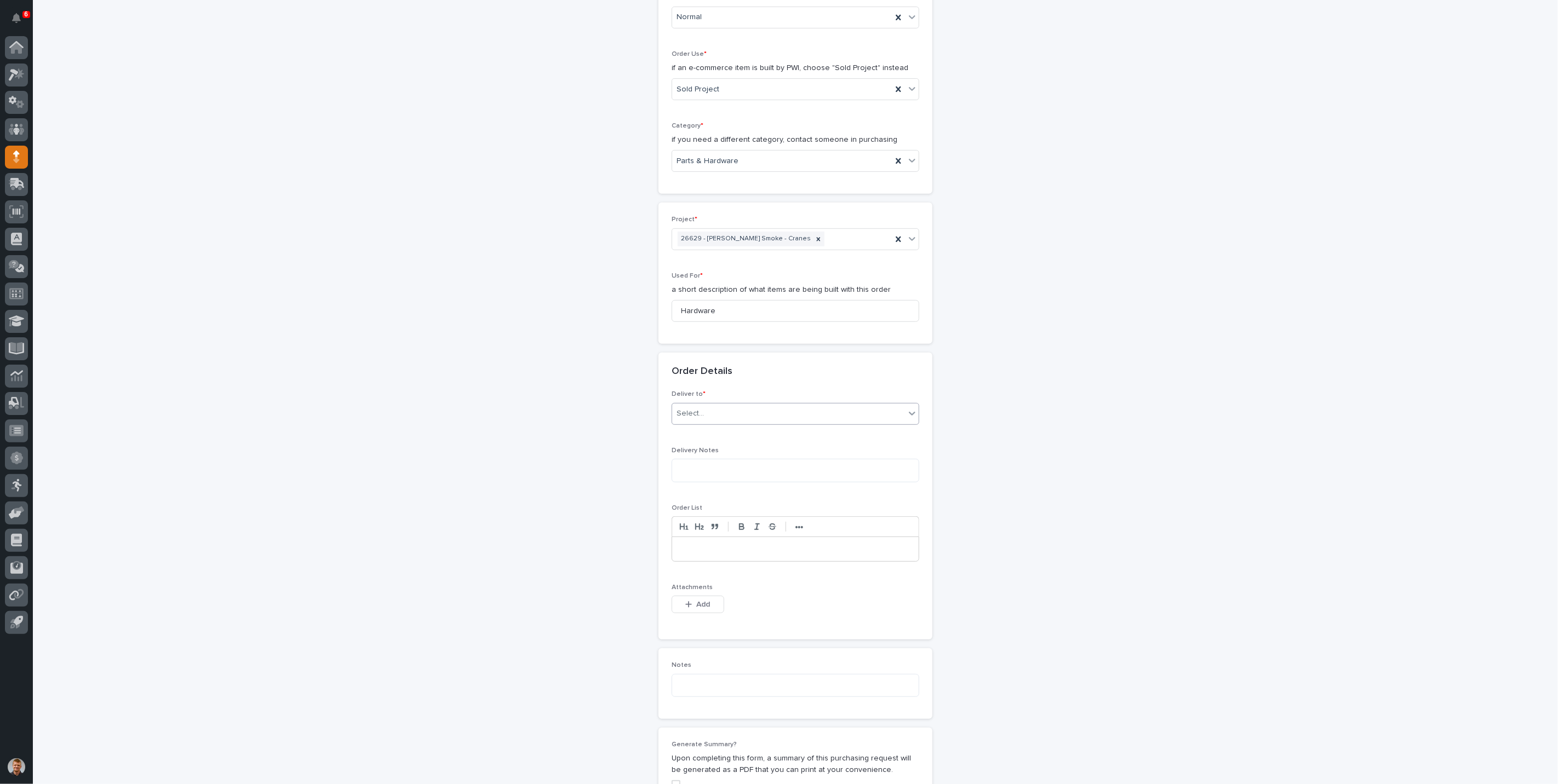
click at [709, 420] on div "Select..." at bounding box center [788, 413] width 233 height 18
click at [718, 309] on input "Hardware" at bounding box center [795, 310] width 248 height 22
type input "Hardware and Parts"
click at [719, 404] on div "Select..." at bounding box center [788, 413] width 233 height 18
click at [694, 434] on div "PWI" at bounding box center [790, 432] width 246 height 19
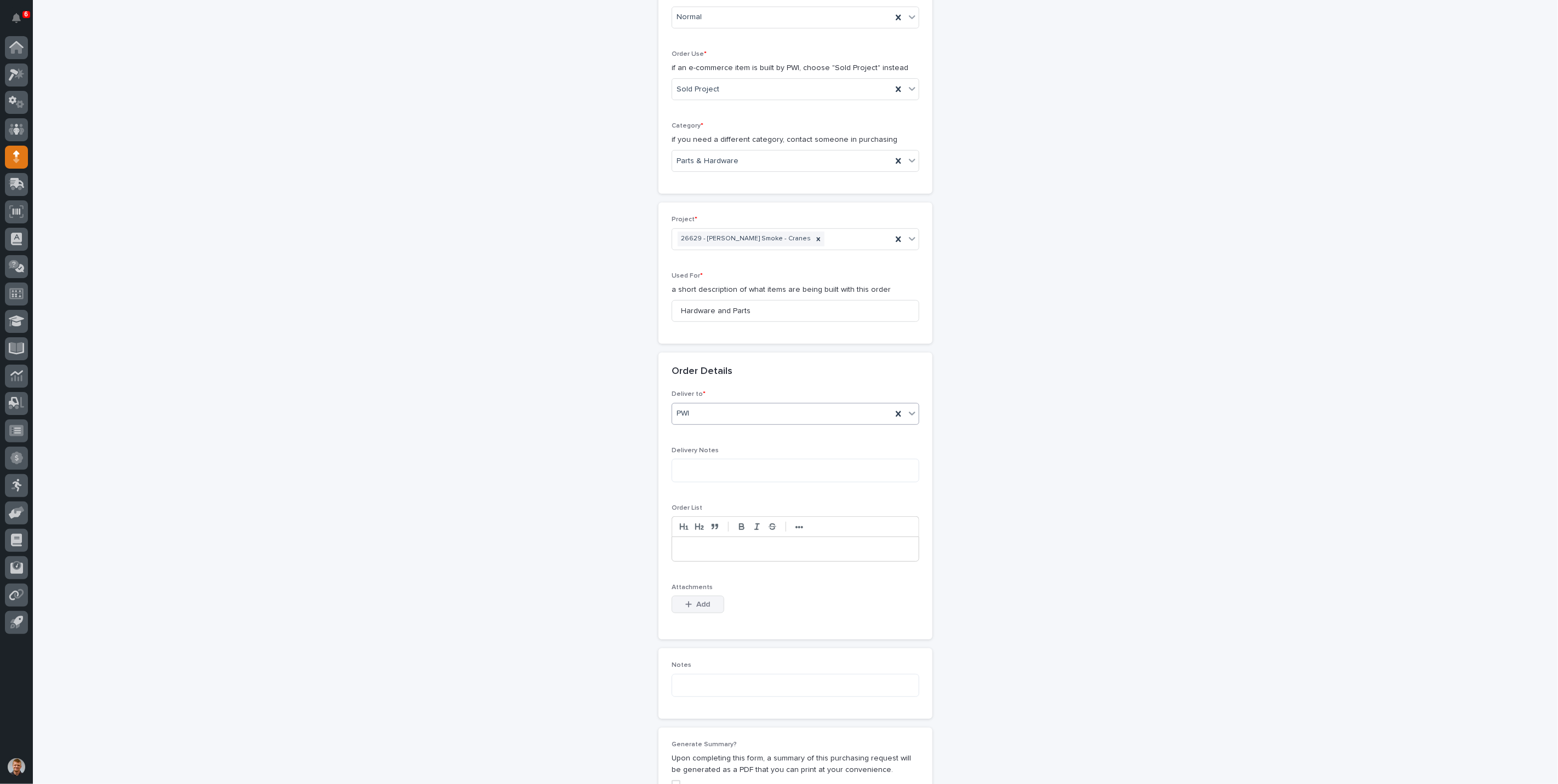
click at [687, 603] on icon "button" at bounding box center [689, 605] width 7 height 8
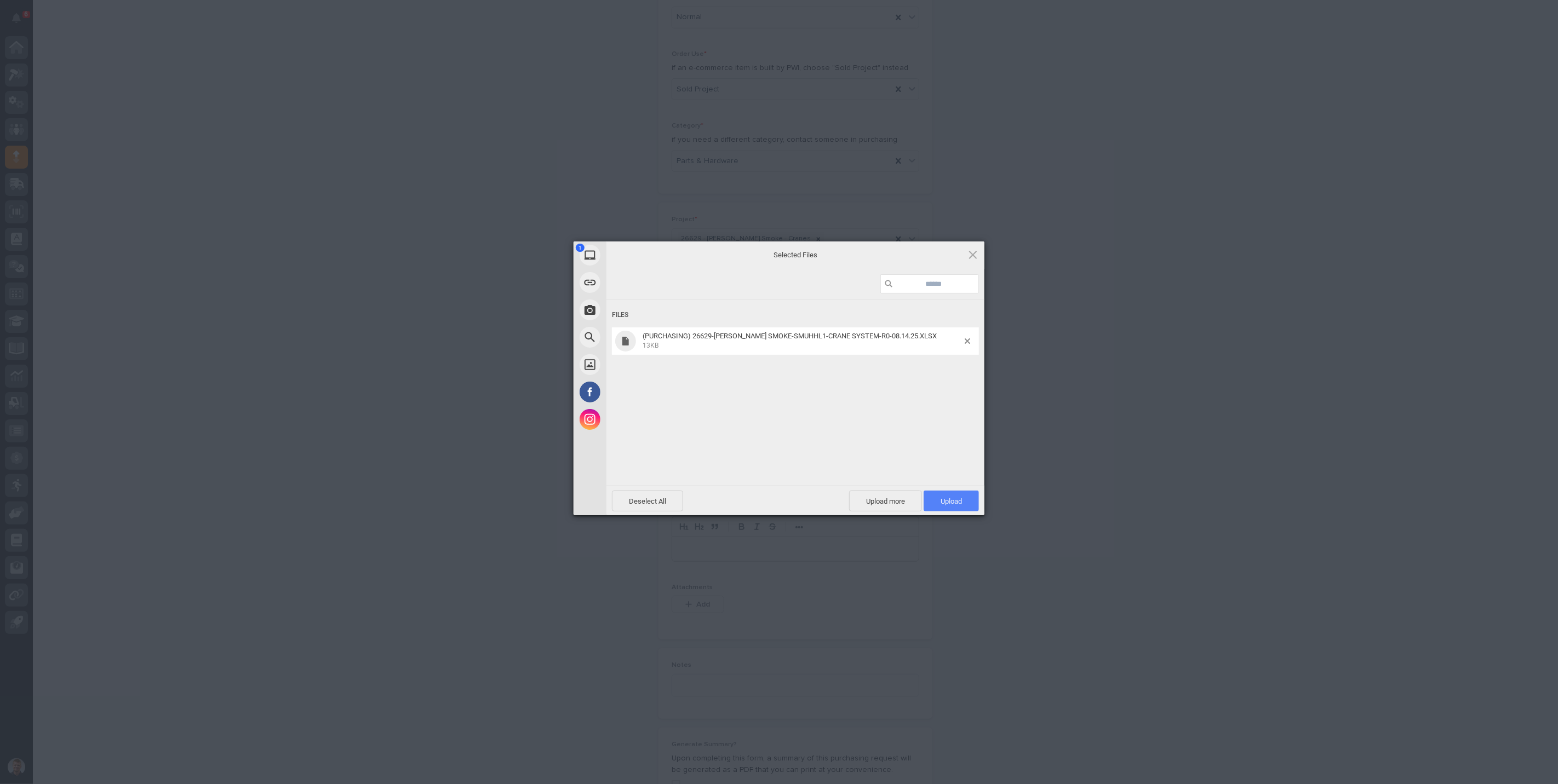
click at [941, 498] on span "Upload 1" at bounding box center [952, 501] width 21 height 8
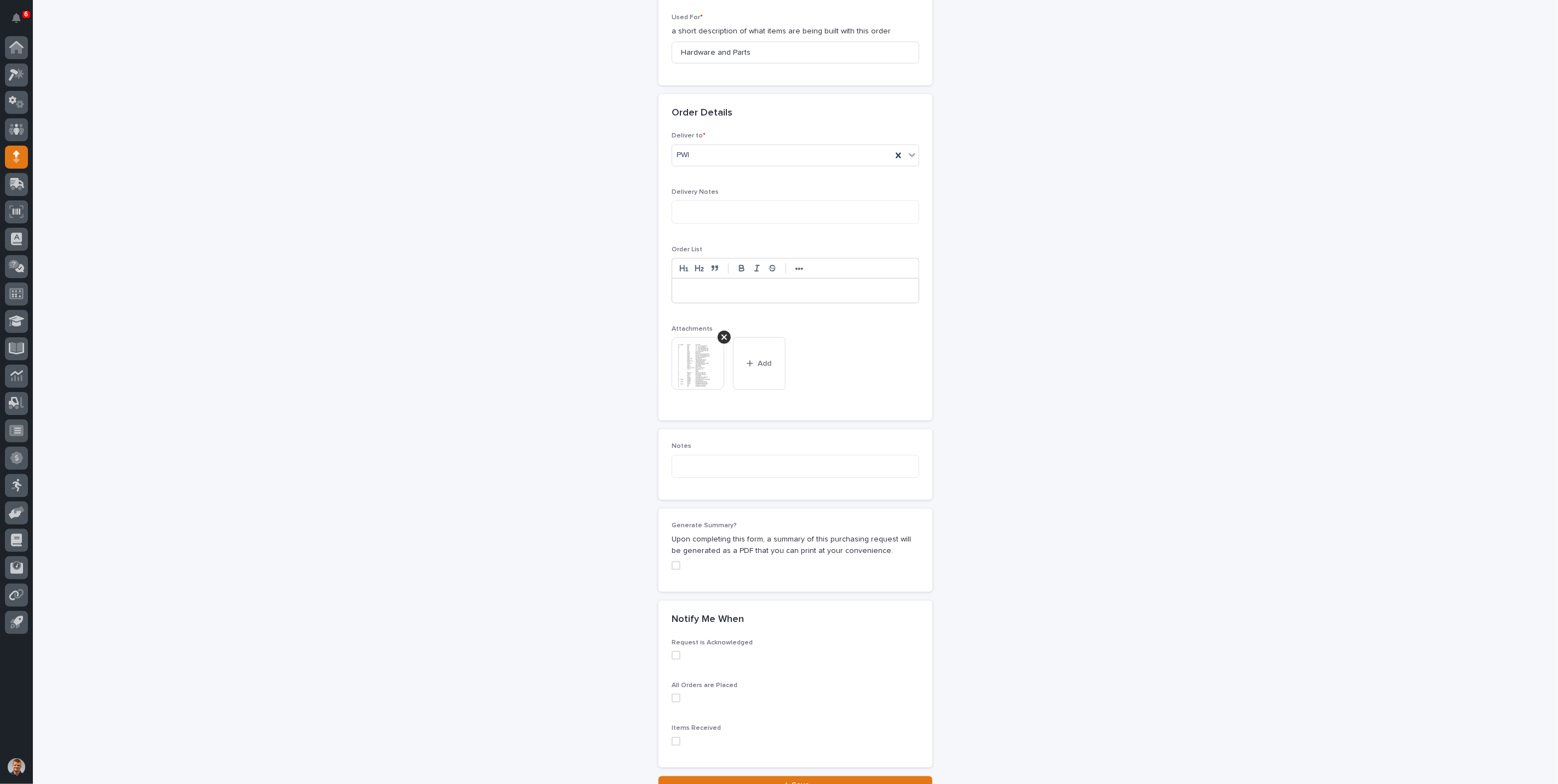
scroll to position [654, 0]
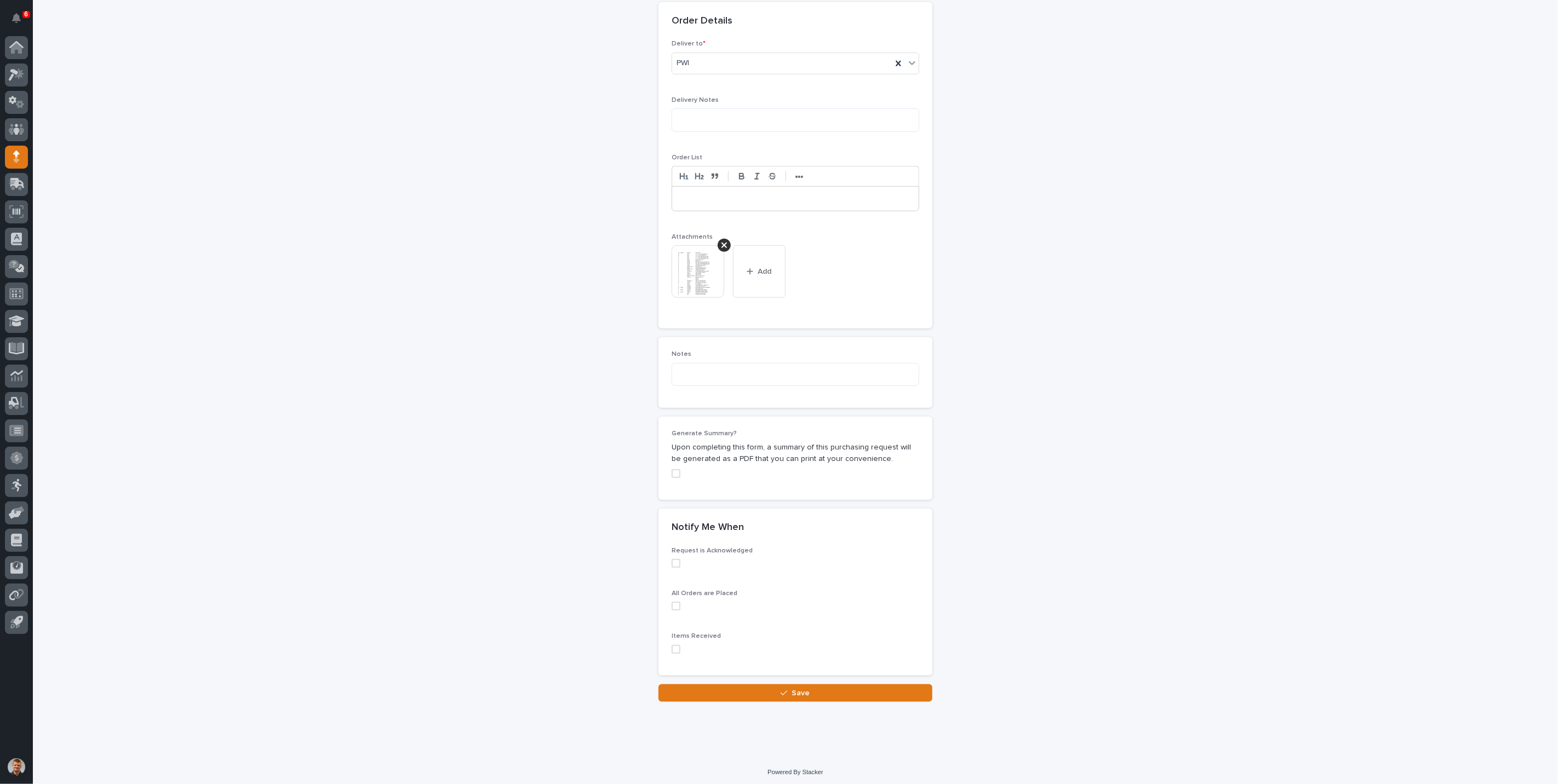
click at [675, 559] on span at bounding box center [676, 563] width 9 height 9
drag, startPoint x: 670, startPoint y: 601, endPoint x: 673, endPoint y: 612, distance: 11.4
click at [671, 602] on span at bounding box center [676, 606] width 9 height 9
click at [671, 645] on label at bounding box center [795, 650] width 248 height 9
click at [746, 700] on div "**********" at bounding box center [795, 68] width 548 height 1322
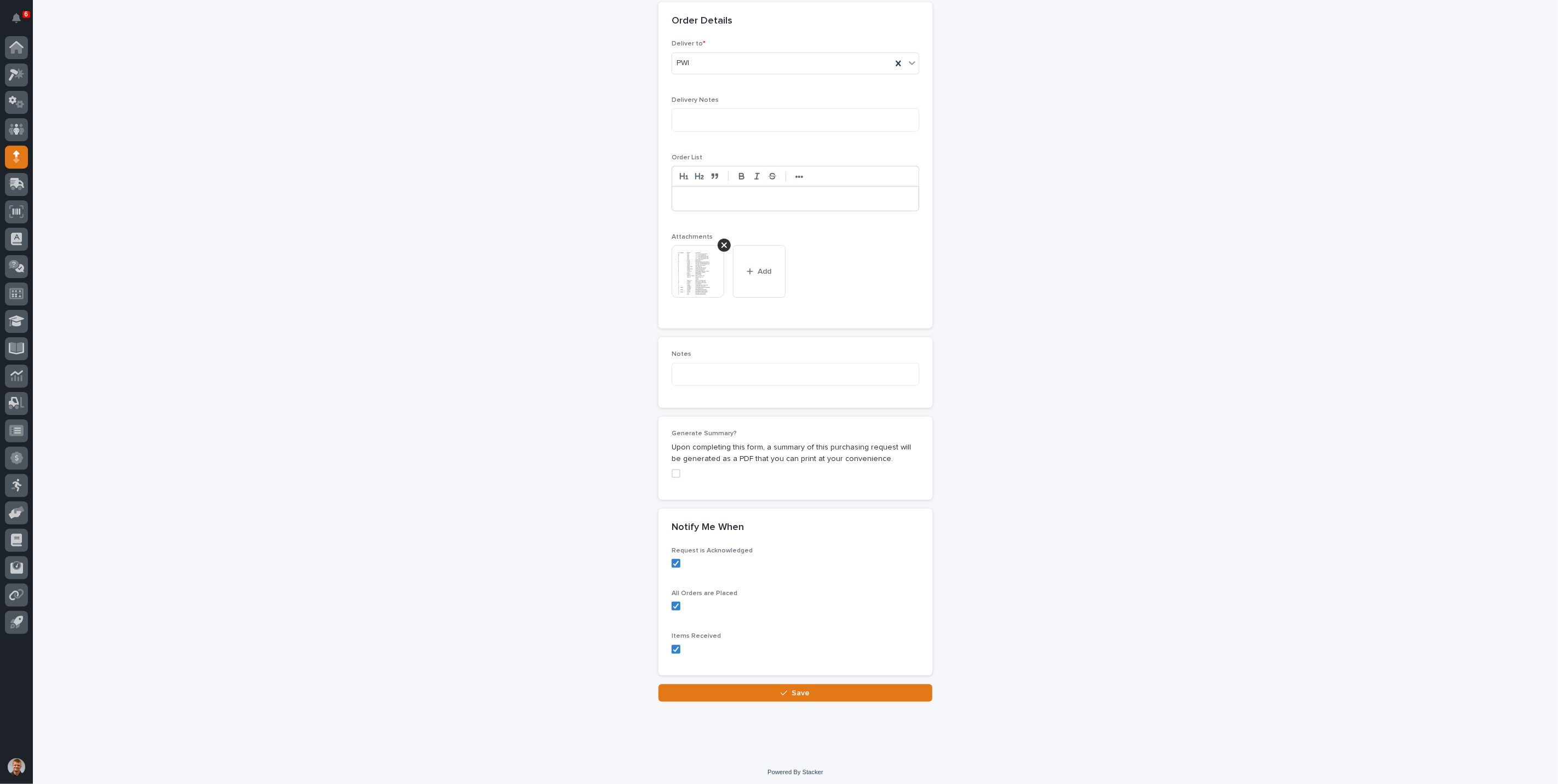
click at [758, 694] on button "Save" at bounding box center [796, 693] width 274 height 17
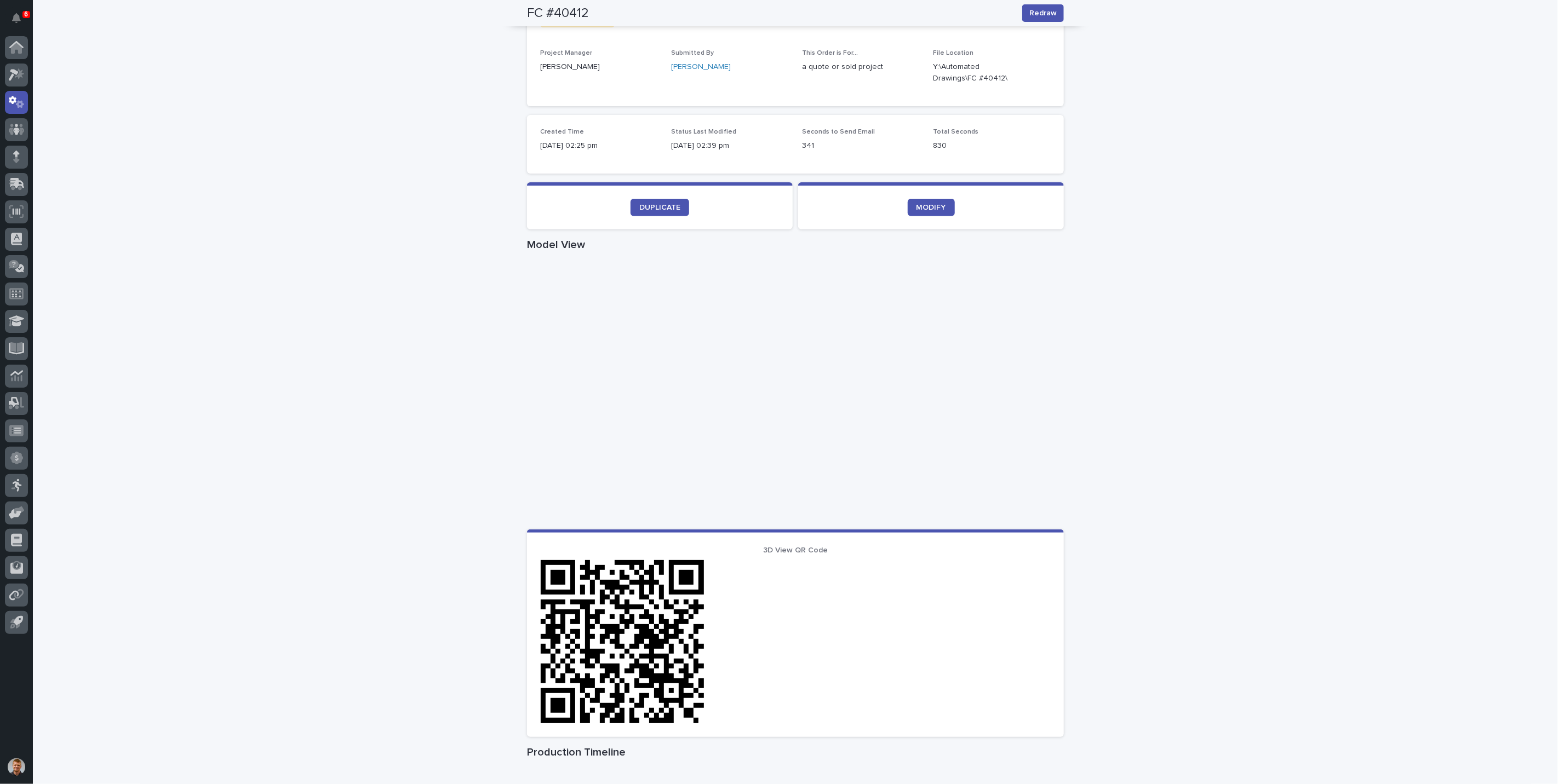
scroll to position [243, 0]
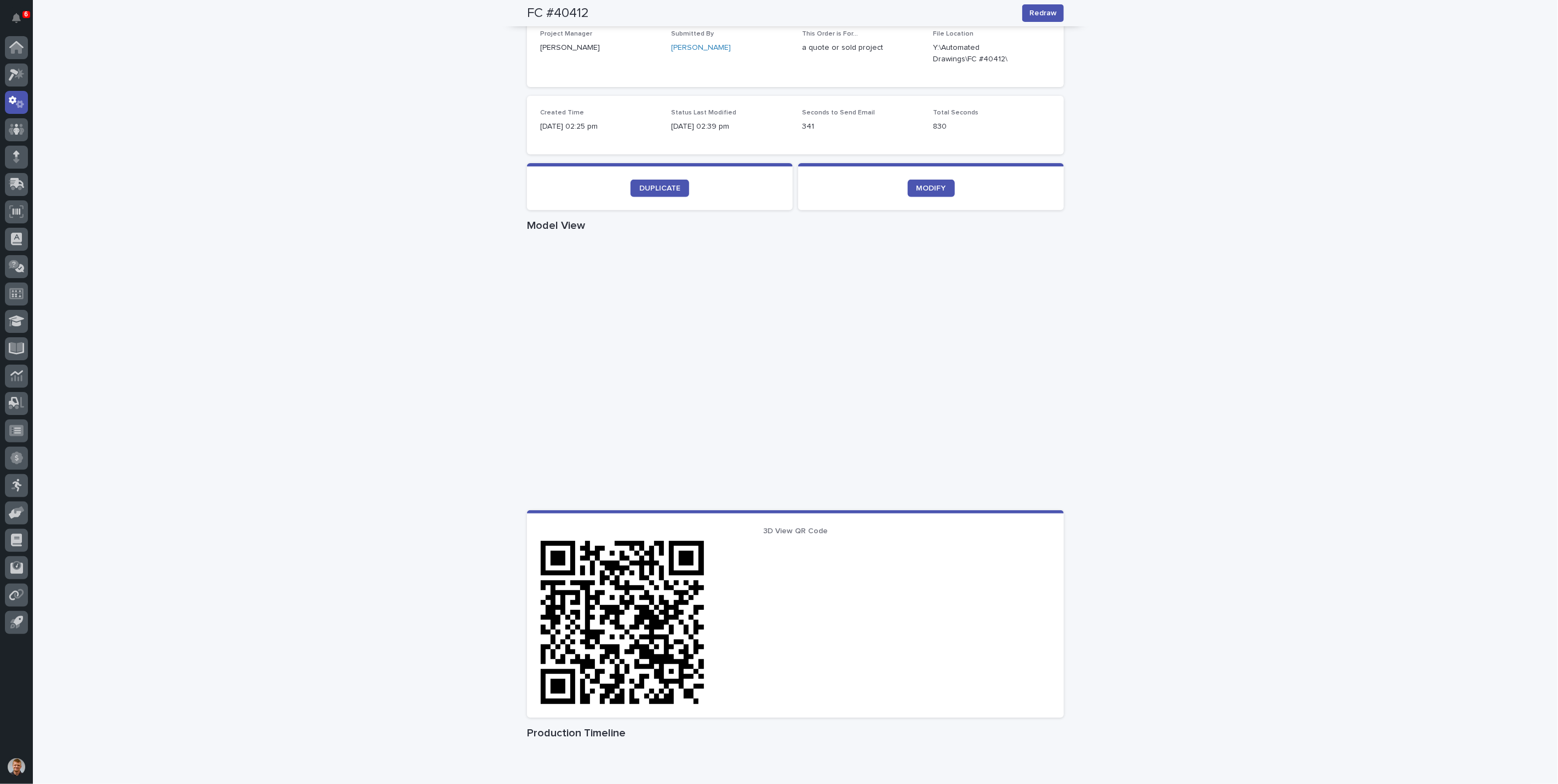
click at [1210, 404] on div "Loading... Saving… Loading... Saving… FC #40412 Redraw FC #40412 Redraw Sorry, …" at bounding box center [796, 391] width 1525 height 1145
click at [1164, 392] on div "Loading... Saving… Loading... Saving… FC #40412 Redraw FC #40412 Redraw Sorry, …" at bounding box center [796, 391] width 1525 height 1145
click at [1270, 390] on div "Loading... Saving… Loading... Saving… FC #40412 Redraw FC #40412 Redraw Sorry, …" at bounding box center [796, 391] width 1525 height 1145
click at [1181, 265] on div "Loading... Saving… Loading... Saving… FC #40412 Redraw FC #40412 Redraw Sorry, …" at bounding box center [796, 391] width 1525 height 1145
